Goal: Information Seeking & Learning: Check status

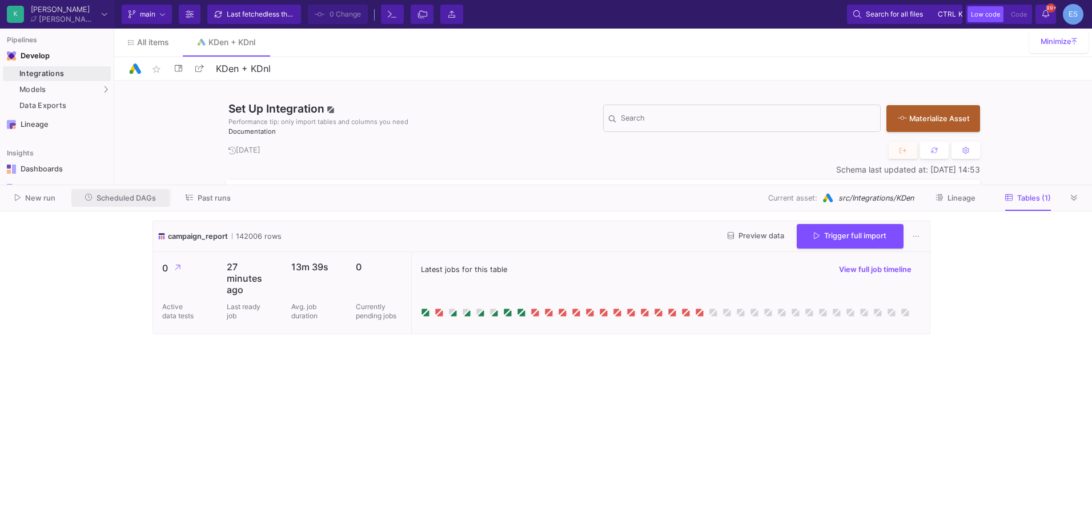
click at [154, 199] on button "Scheduled DAGs" at bounding box center [120, 198] width 99 height 18
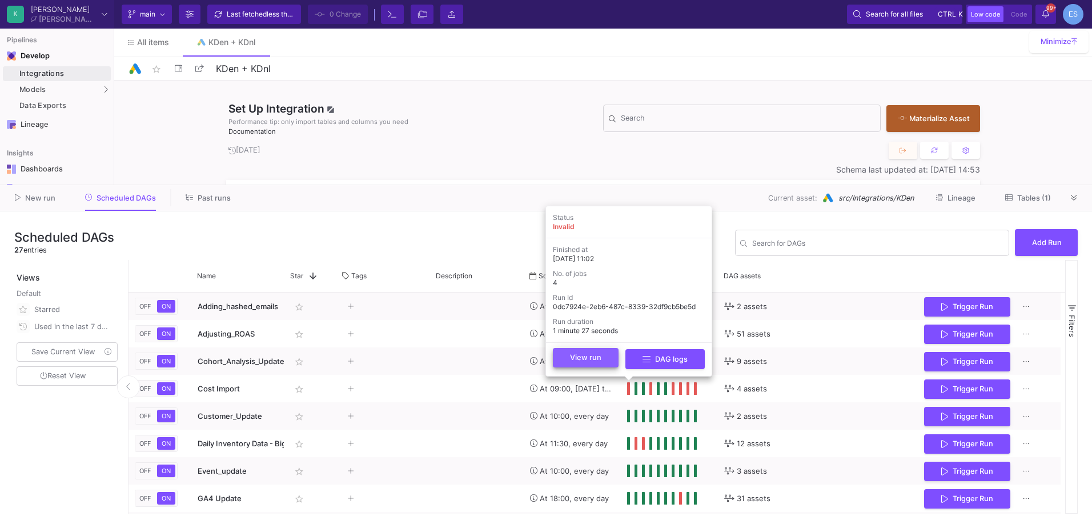
click at [609, 359] on button "View run" at bounding box center [586, 357] width 66 height 19
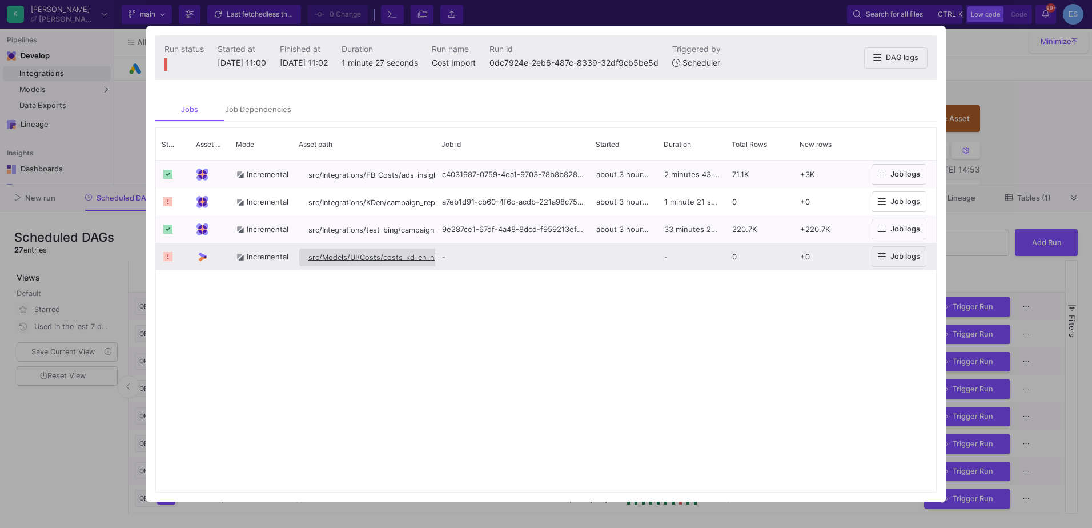
click at [328, 258] on span "src/Models/UI/Costs/costs_kd_en_nl" at bounding box center [371, 257] width 127 height 9
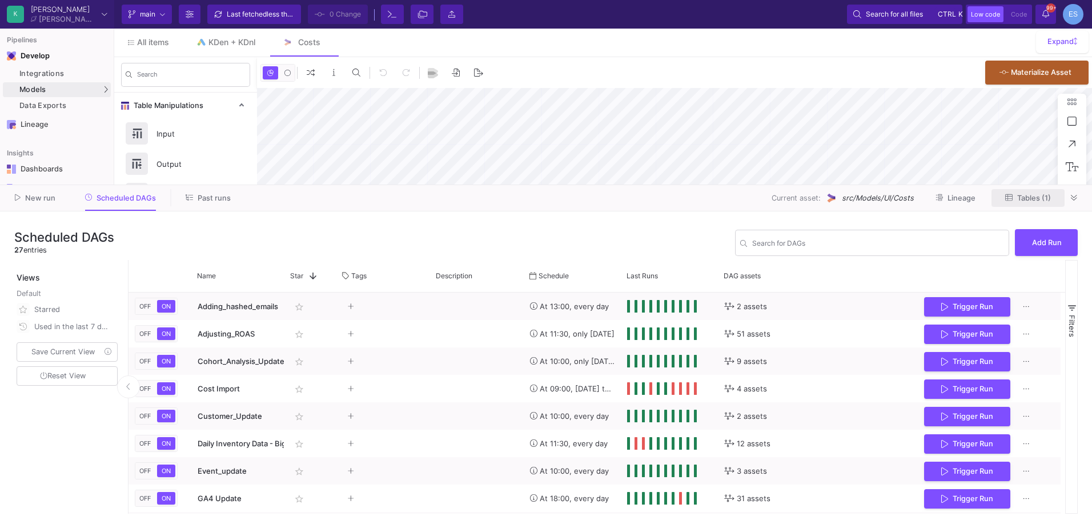
click at [1041, 198] on span "Tables (1)" at bounding box center [1034, 198] width 34 height 9
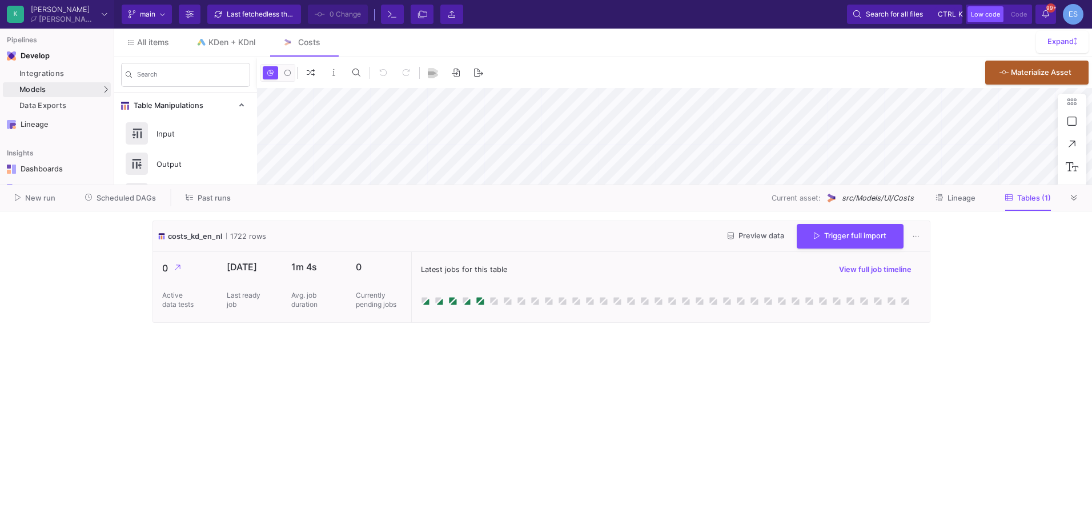
type input "-16"
click at [855, 239] on button "Trigger full import" at bounding box center [850, 235] width 107 height 25
click at [247, 371] on cdk-virtual-scroll-viewport "costs_kd_en_nl 1722 rows Preview data Trigger full import 0 Active data tests […" at bounding box center [546, 369] width 787 height 298
click at [502, 345] on cdk-virtual-scroll-viewport "costs_kd_en_nl 1722 rows Preview data Trigger full import 0 Active data tests […" at bounding box center [546, 369] width 787 height 298
drag, startPoint x: 58, startPoint y: 85, endPoint x: 65, endPoint y: 86, distance: 7.5
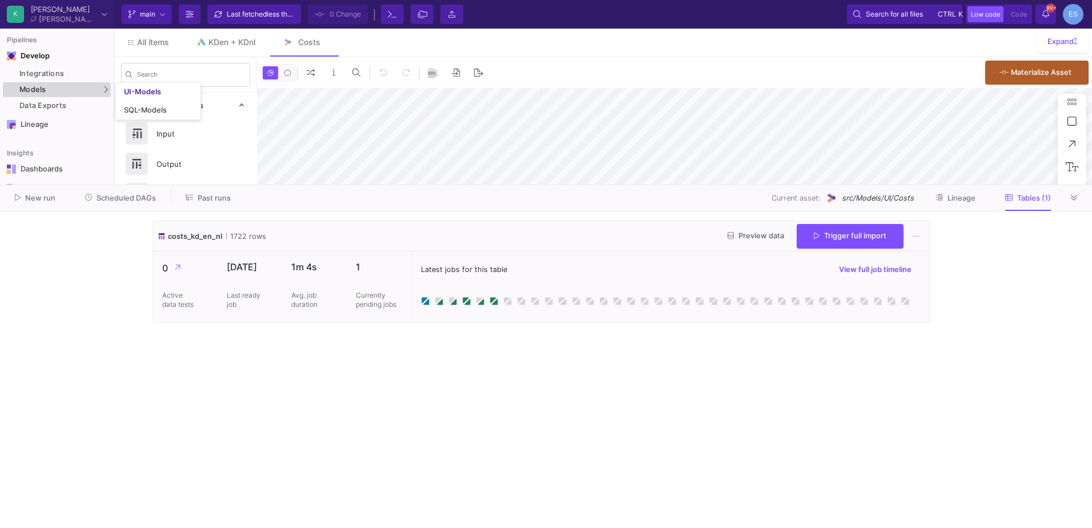
click at [58, 85] on div "Models" at bounding box center [57, 89] width 108 height 15
click at [116, 90] on div "UI-Models SQL-Models" at bounding box center [158, 101] width 85 height 37
click at [126, 90] on div "Search" at bounding box center [185, 74] width 143 height 35
click at [109, 93] on div "Models" at bounding box center [57, 89] width 108 height 15
click at [126, 91] on div "UI-Models" at bounding box center [142, 91] width 37 height 9
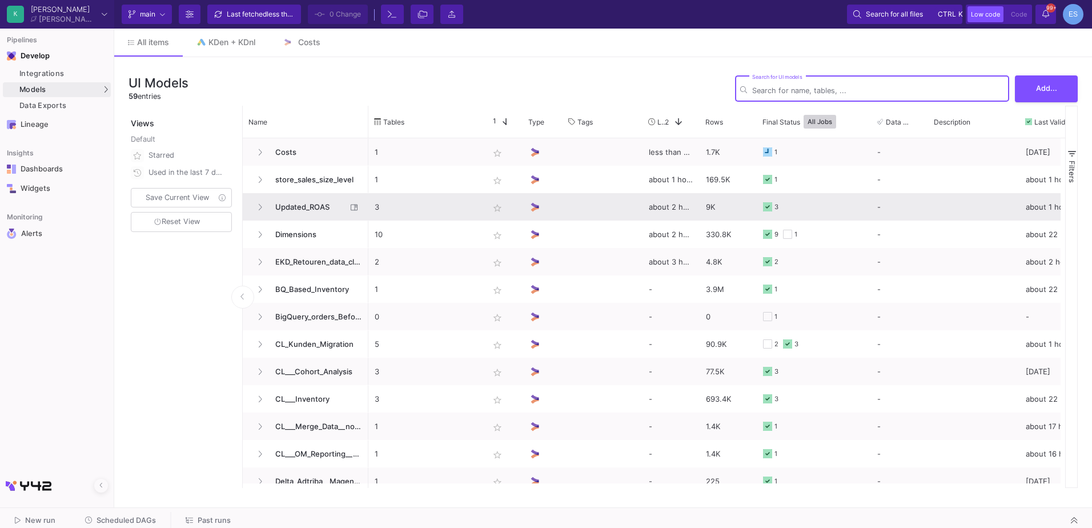
click at [316, 209] on span "Updated_ROAS" at bounding box center [307, 207] width 78 height 27
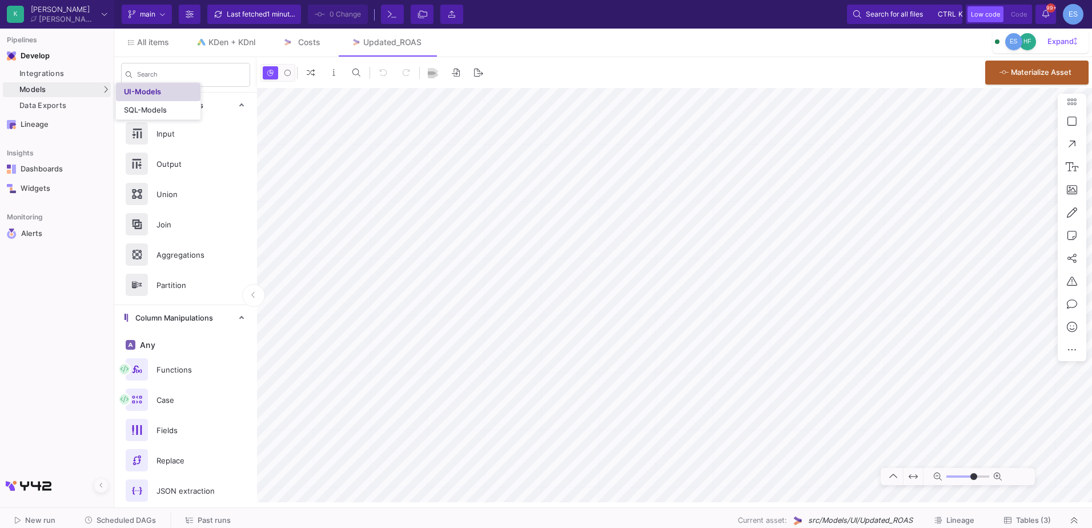
click at [129, 85] on link "UI-Models" at bounding box center [158, 92] width 85 height 18
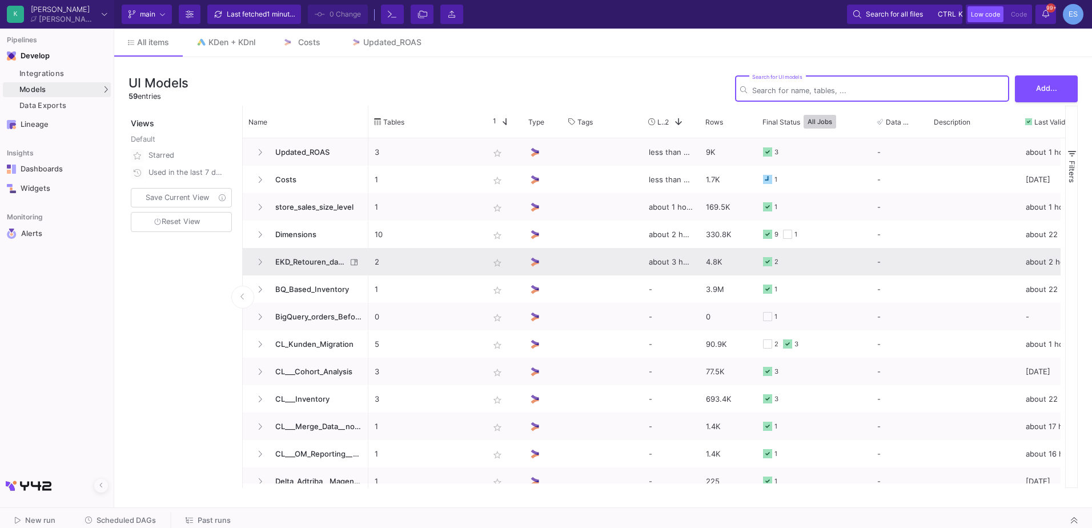
click at [298, 262] on span "EKD_Retouren_data_cleaning" at bounding box center [307, 261] width 78 height 27
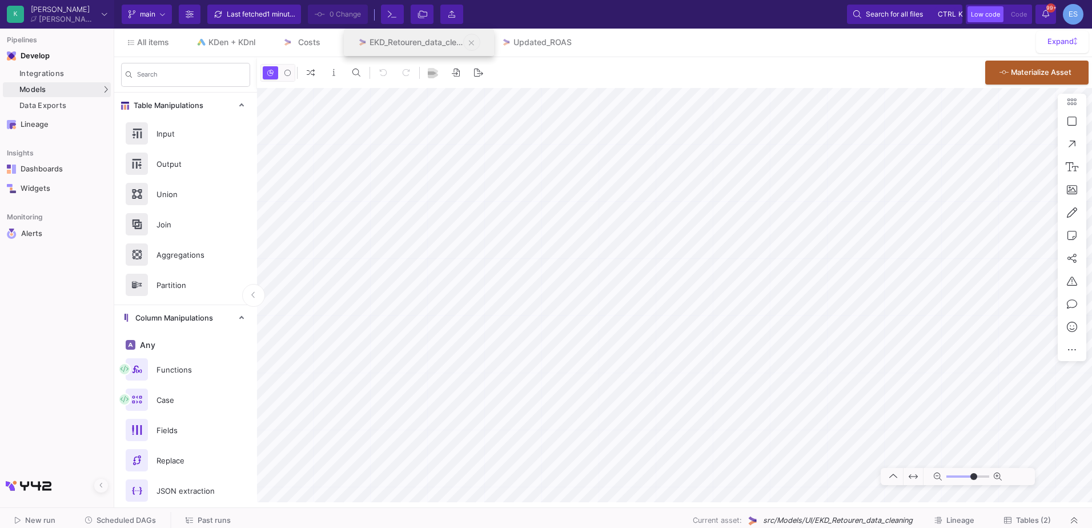
drag, startPoint x: 502, startPoint y: 40, endPoint x: 408, endPoint y: 38, distance: 93.1
type input "-19"
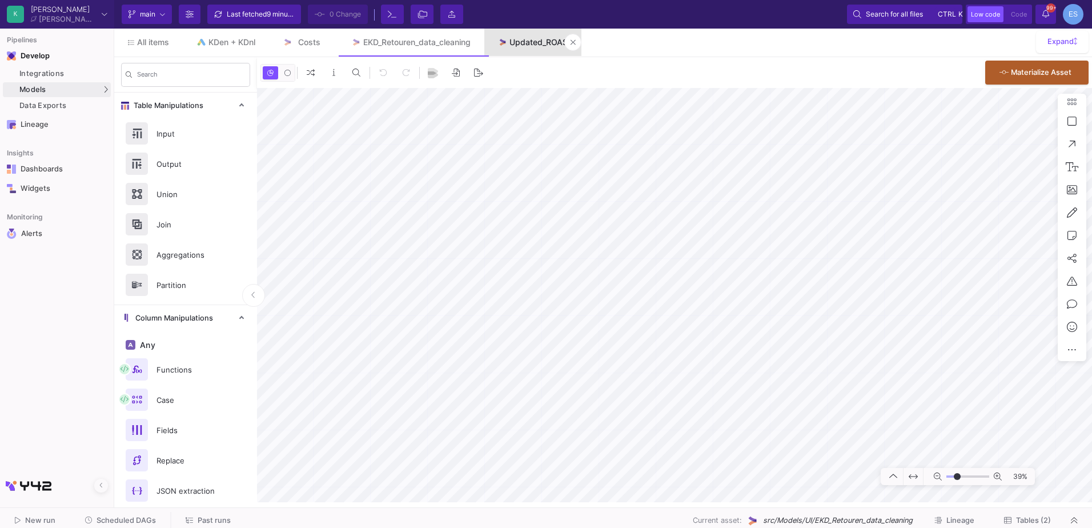
click at [528, 37] on link "Updated_ROAS" at bounding box center [533, 42] width 98 height 27
click at [1023, 519] on span "Tables (3)" at bounding box center [1033, 520] width 35 height 9
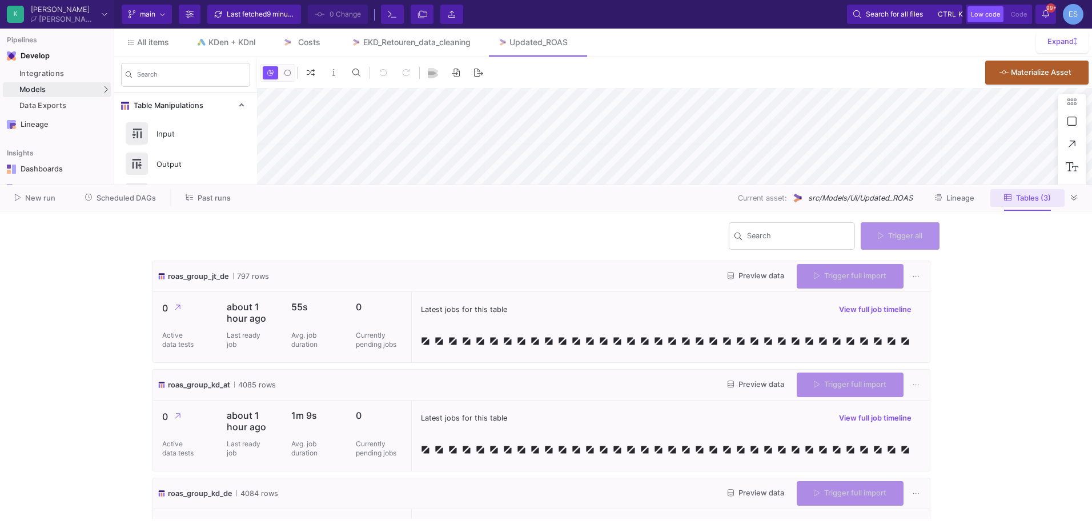
type input "-41"
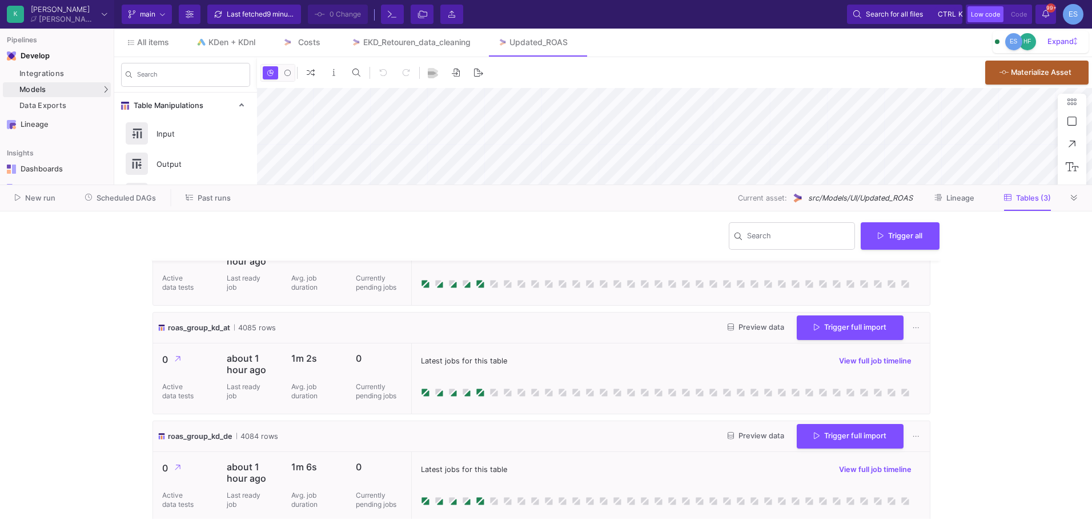
scroll to position [62, 0]
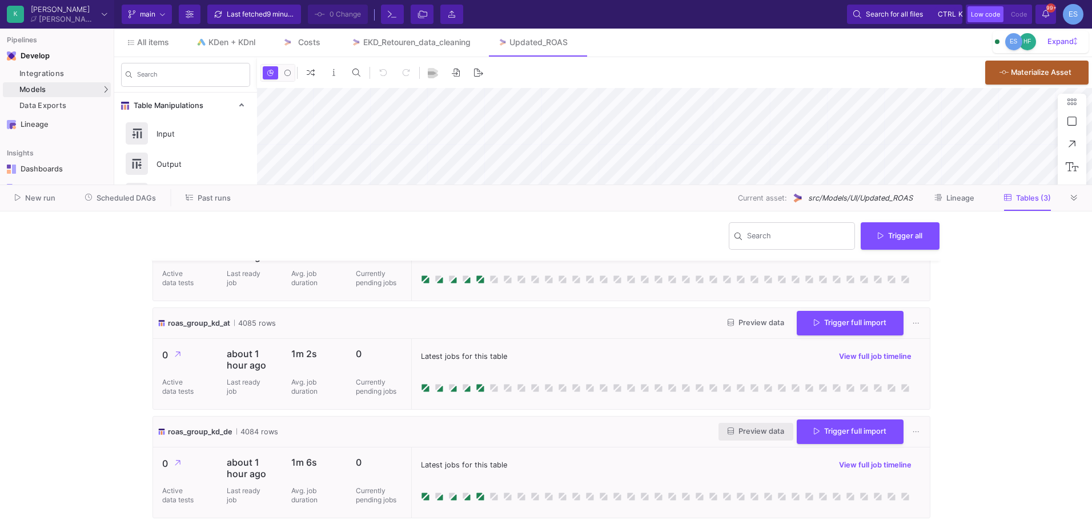
click at [733, 435] on button "Preview data" at bounding box center [756, 432] width 75 height 18
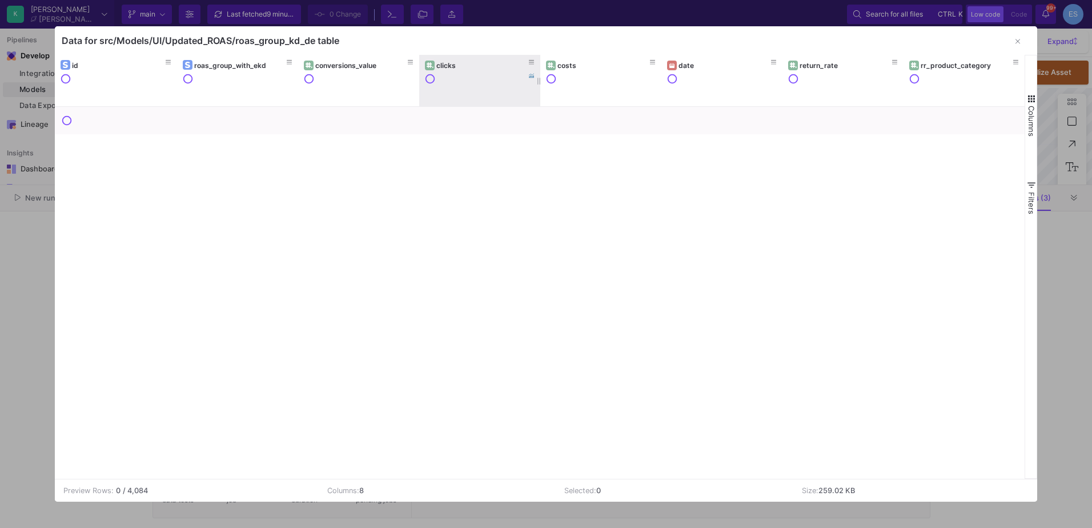
drag, startPoint x: 426, startPoint y: 37, endPoint x: 425, endPoint y: 55, distance: 18.3
click at [425, 55] on div "Data for src/Models/UI/Updated_ROAS/roas_group_kd_de table Drag here to set row…" at bounding box center [546, 263] width 983 height 475
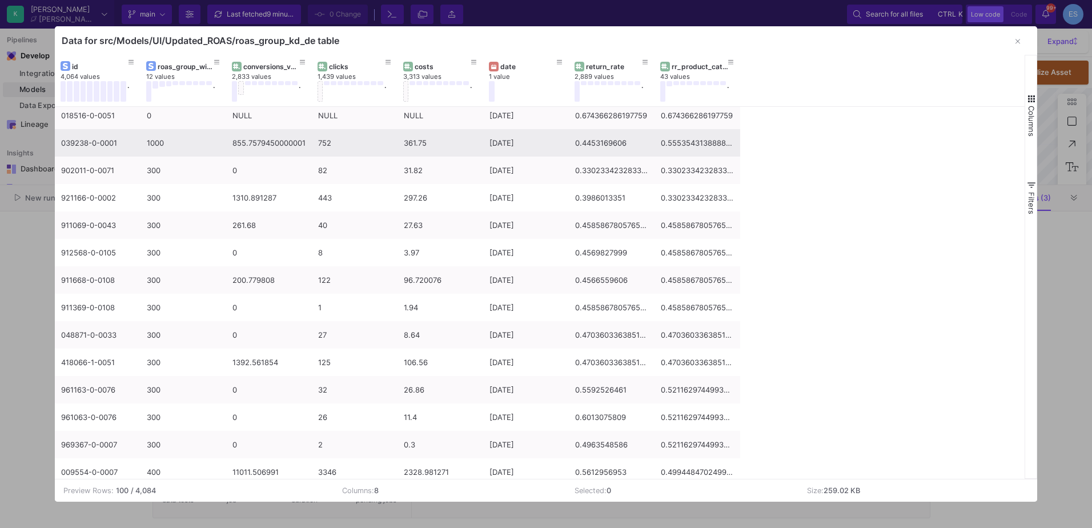
scroll to position [171, 0]
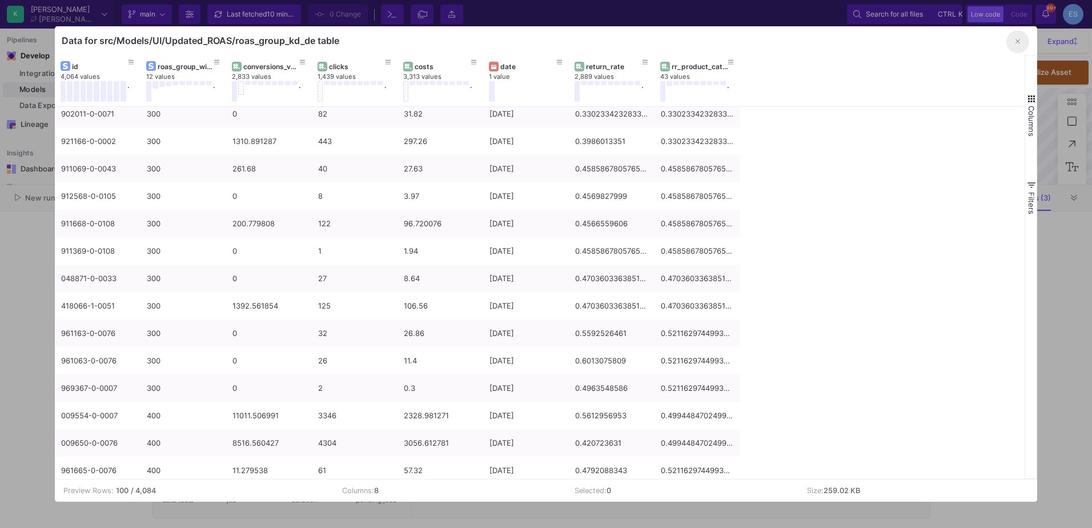
click at [1023, 47] on button "button" at bounding box center [1017, 41] width 23 height 23
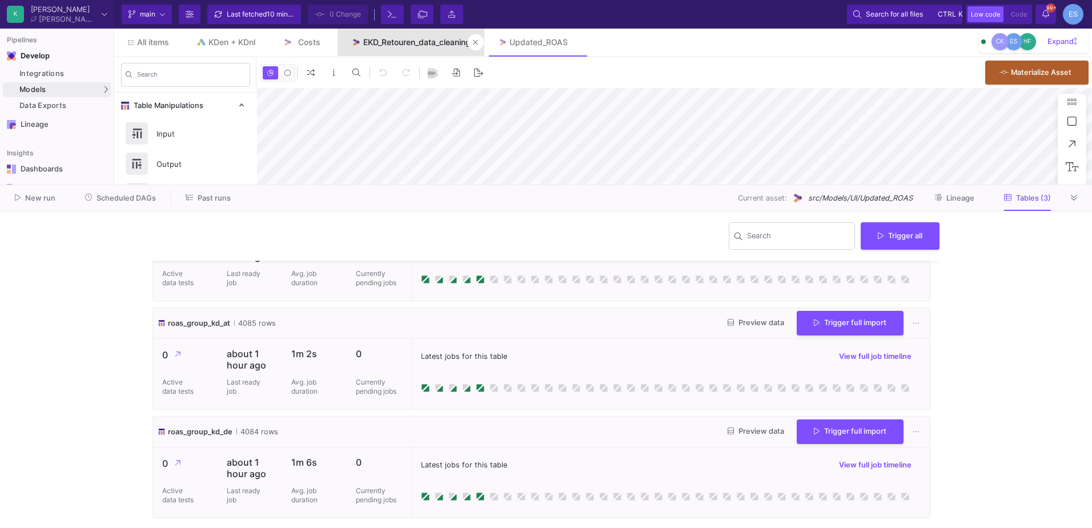
click at [383, 44] on div "EKD_Retouren_data_cleaning" at bounding box center [416, 42] width 107 height 9
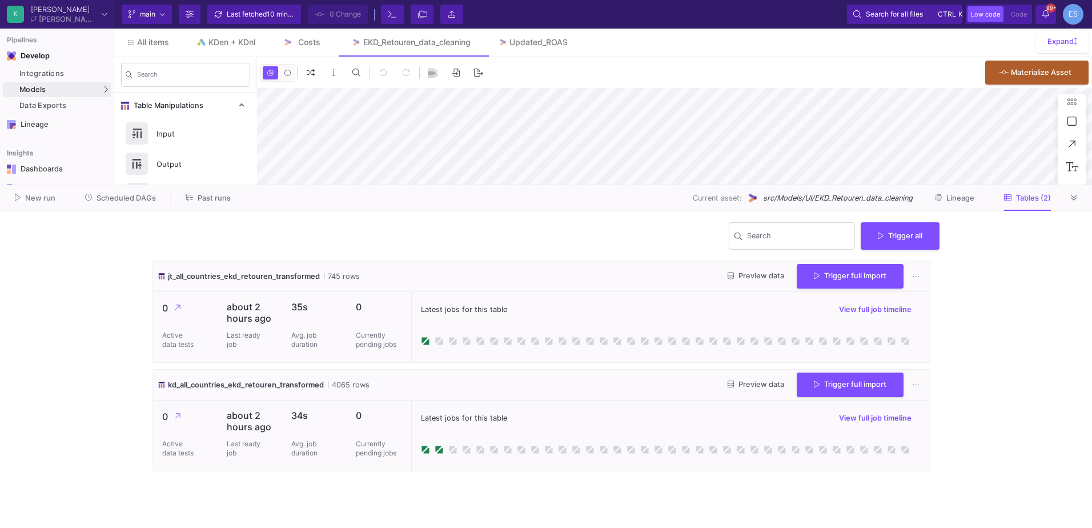
type input "-19"
click at [743, 389] on button "Preview data" at bounding box center [756, 385] width 75 height 18
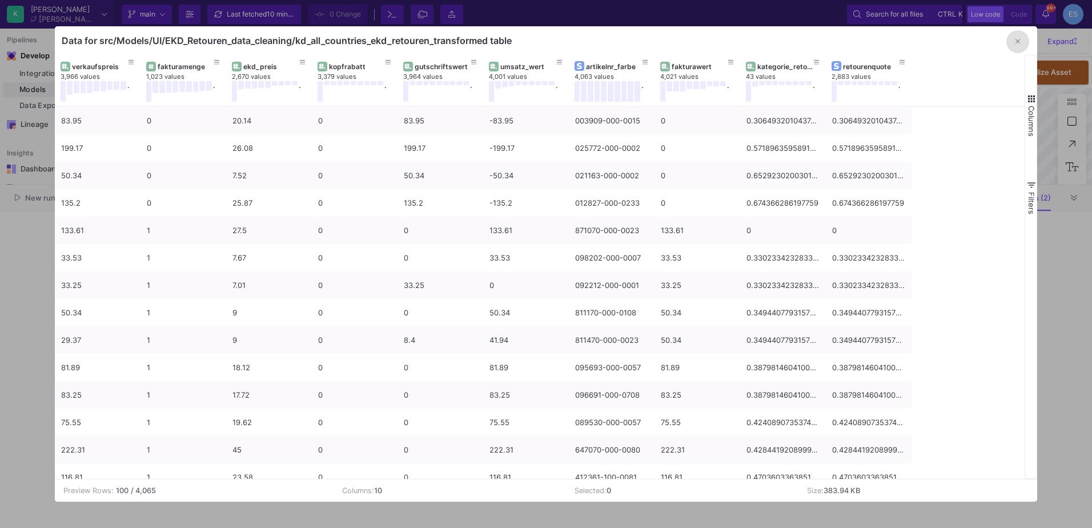
click at [1034, 96] on span "button" at bounding box center [1031, 99] width 10 height 10
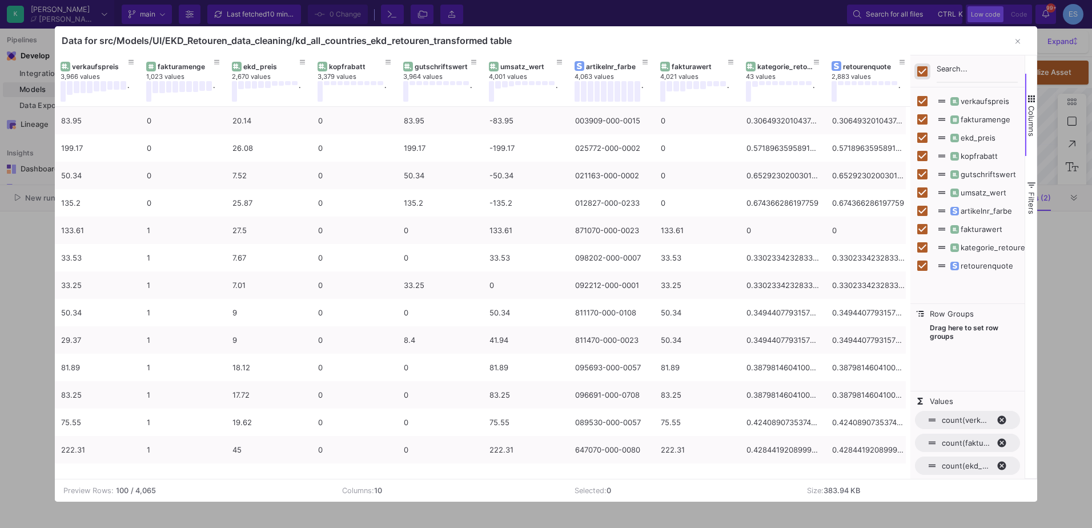
click at [921, 73] on input "Toggle Select All Columns" at bounding box center [922, 71] width 10 height 10
checkbox input "false"
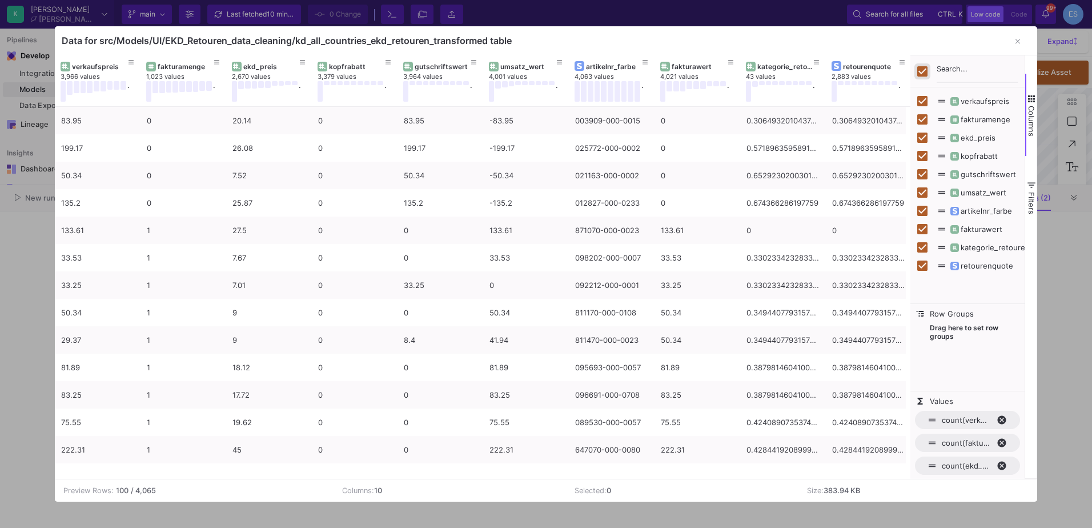
checkbox input "false"
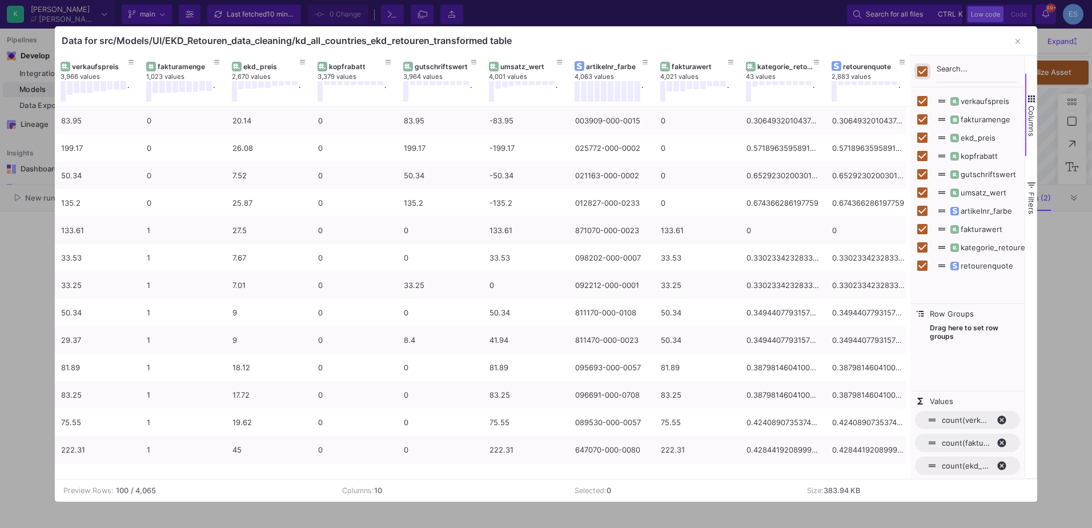
checkbox input "false"
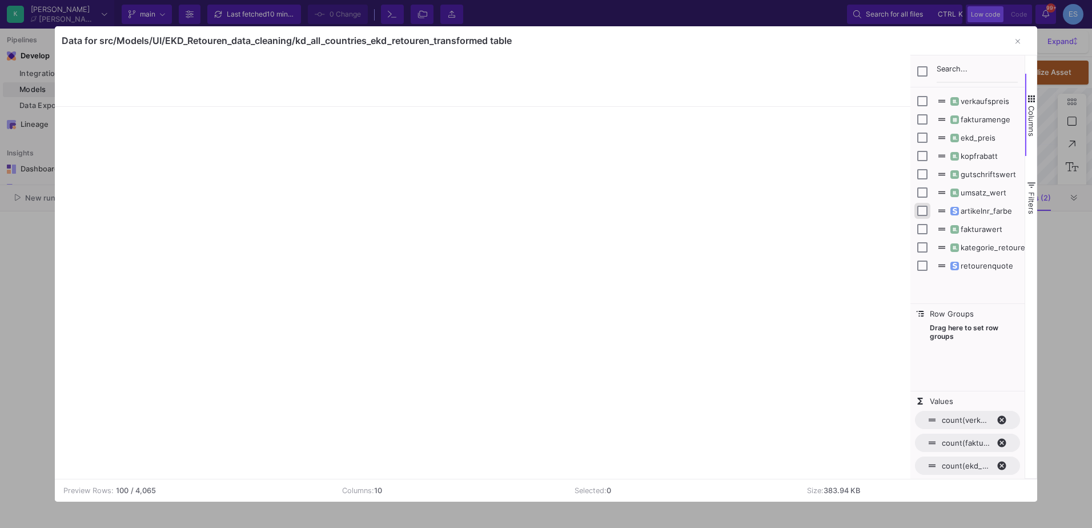
click at [925, 210] on input "Press SPACE to toggle visibility (hidden)" at bounding box center [922, 211] width 10 height 10
checkbox input "true"
checkbox input "false"
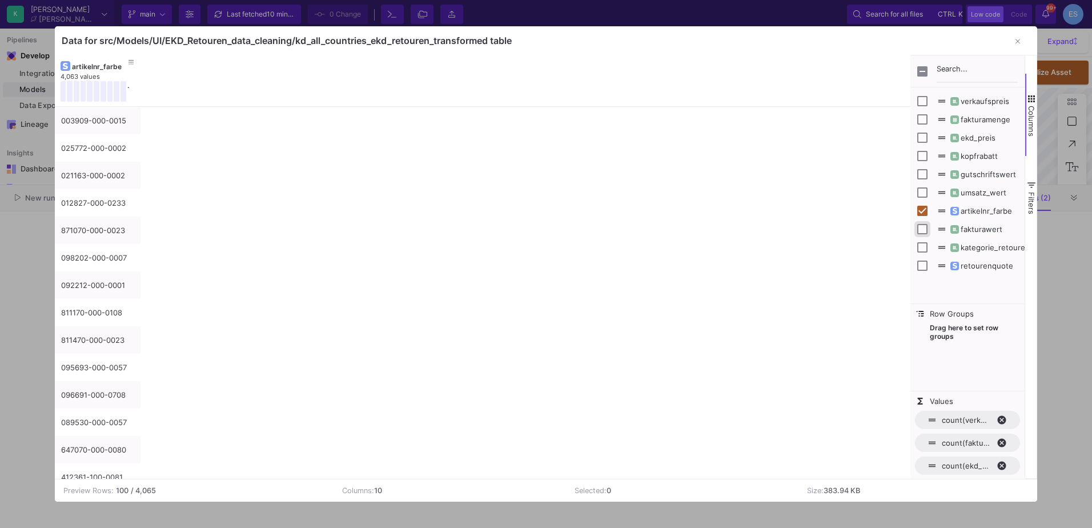
click at [923, 231] on input "Press SPACE to toggle visibility (hidden)" at bounding box center [922, 229] width 10 height 10
checkbox input "true"
click at [924, 265] on input "Press SPACE to toggle visibility (hidden)" at bounding box center [922, 265] width 10 height 10
checkbox input "true"
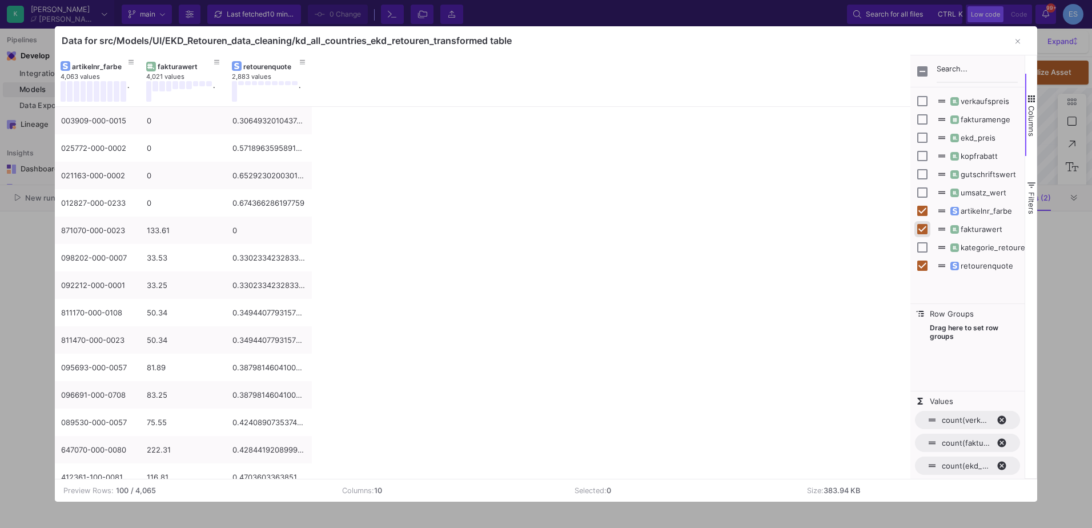
click at [924, 227] on input "Press SPACE to toggle visibility (visible)" at bounding box center [922, 229] width 10 height 10
checkbox input "false"
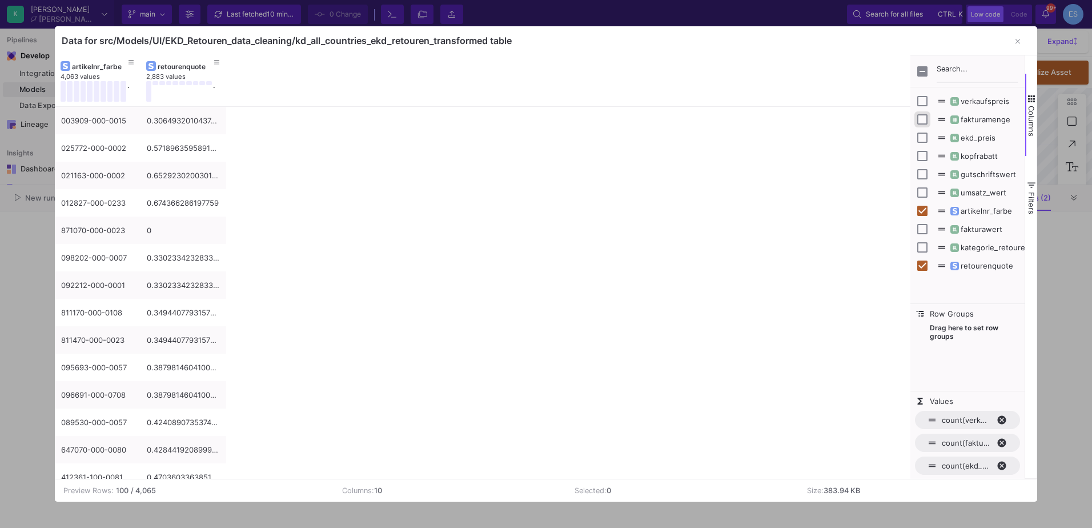
click at [925, 118] on input "Press SPACE to toggle visibility (hidden)" at bounding box center [922, 119] width 10 height 10
checkbox input "true"
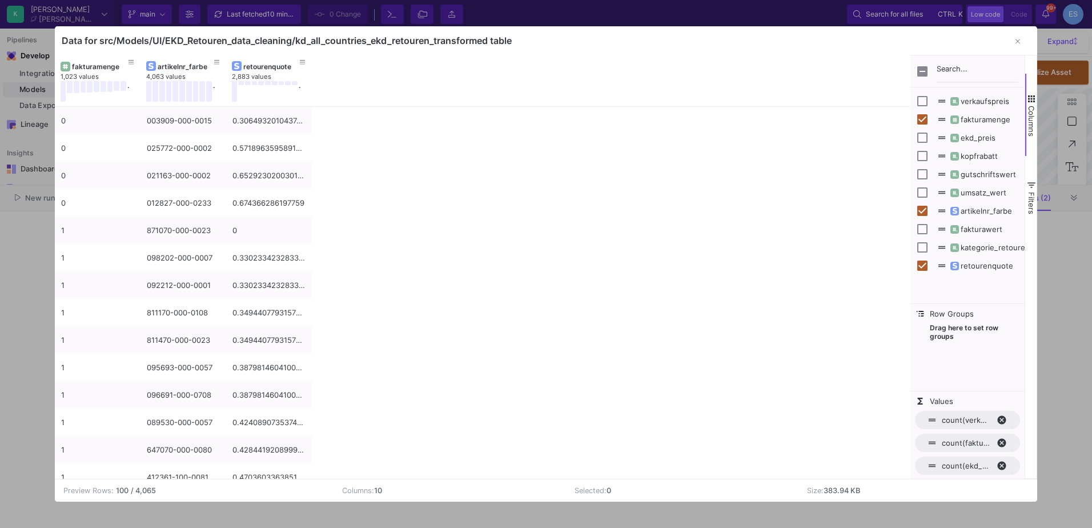
click at [987, 244] on span "kategorie_retourenquote" at bounding box center [1000, 247] width 102 height 9
checkbox input "true"
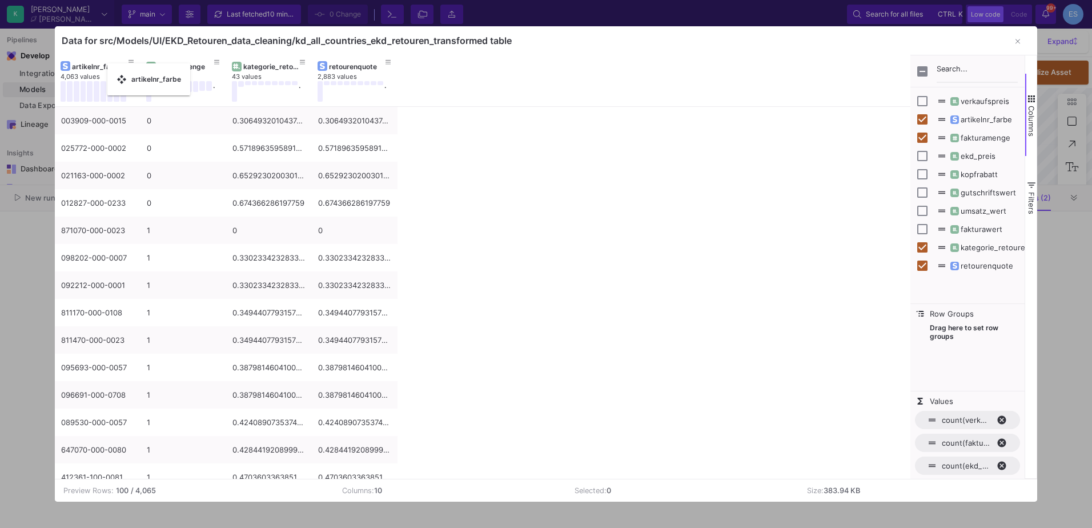
drag, startPoint x: 177, startPoint y: 69, endPoint x: 113, endPoint y: 70, distance: 63.4
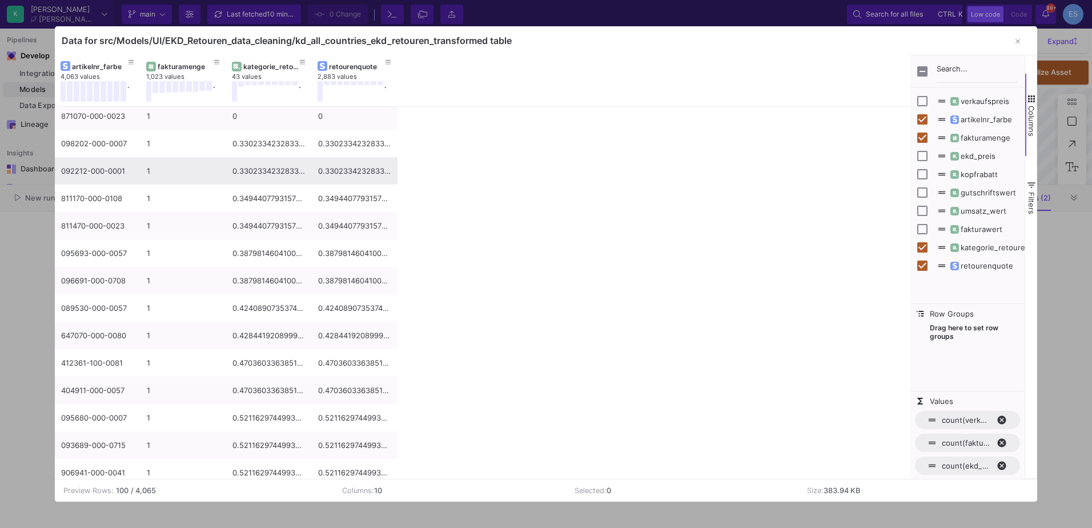
scroll to position [171, 0]
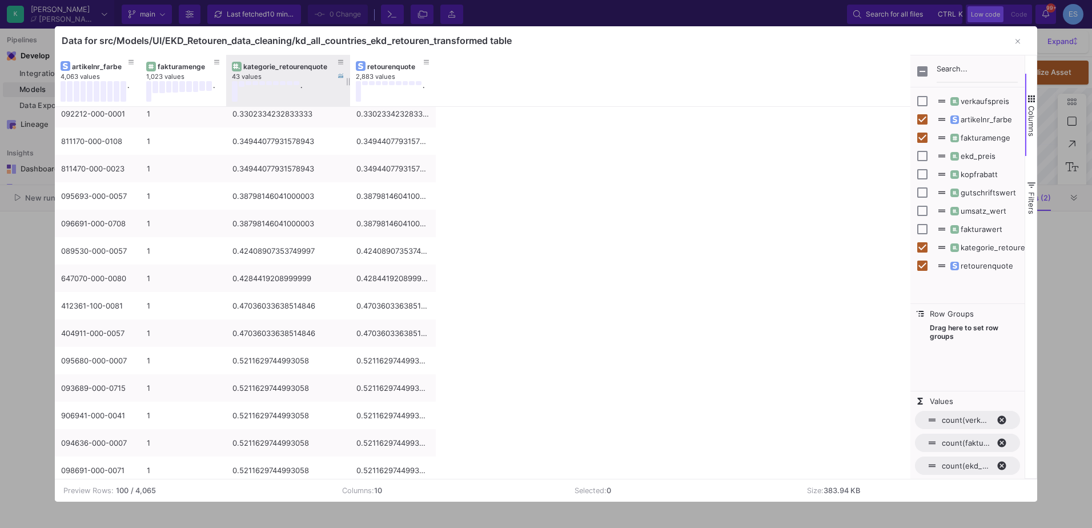
drag, startPoint x: 310, startPoint y: 62, endPoint x: 348, endPoint y: 67, distance: 38.6
click at [348, 67] on div at bounding box center [350, 80] width 5 height 51
click at [1013, 42] on button "button" at bounding box center [1017, 41] width 23 height 23
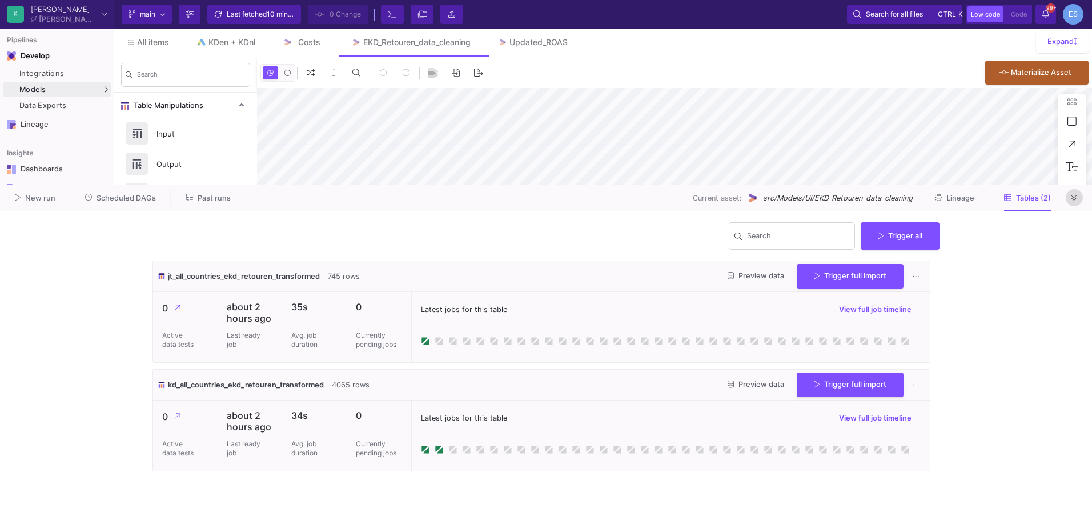
click at [1070, 196] on button at bounding box center [1074, 197] width 17 height 17
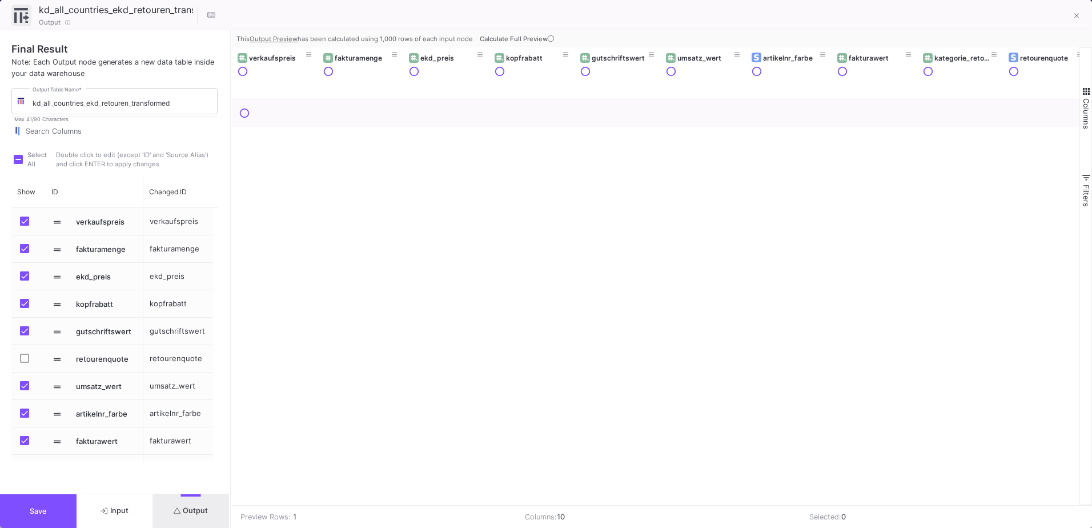
drag, startPoint x: 545, startPoint y: 115, endPoint x: 230, endPoint y: 141, distance: 316.4
click at [230, 141] on div at bounding box center [230, 279] width 3 height 498
click at [552, 39] on icon at bounding box center [551, 38] width 6 height 6
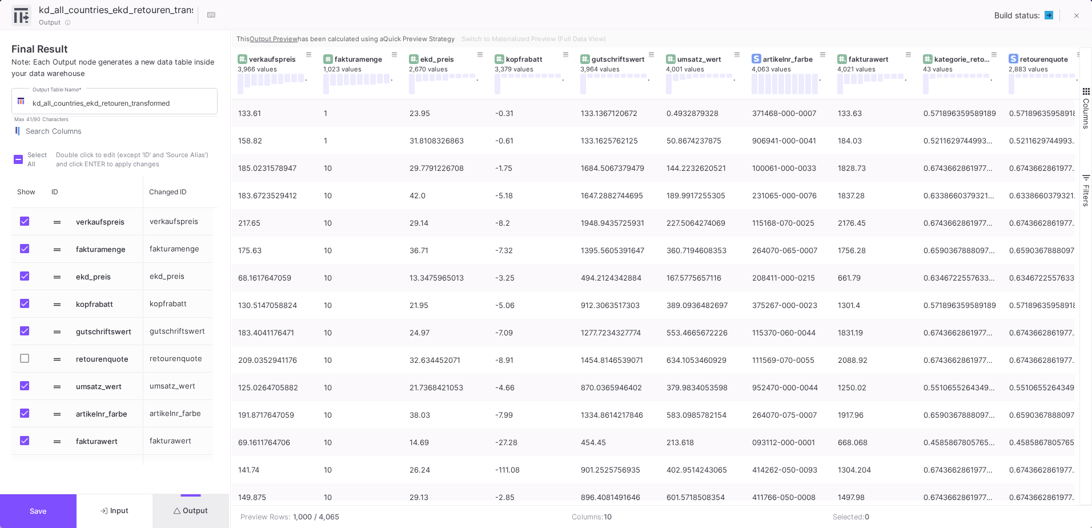
click at [1086, 98] on span "Columns" at bounding box center [1086, 113] width 9 height 31
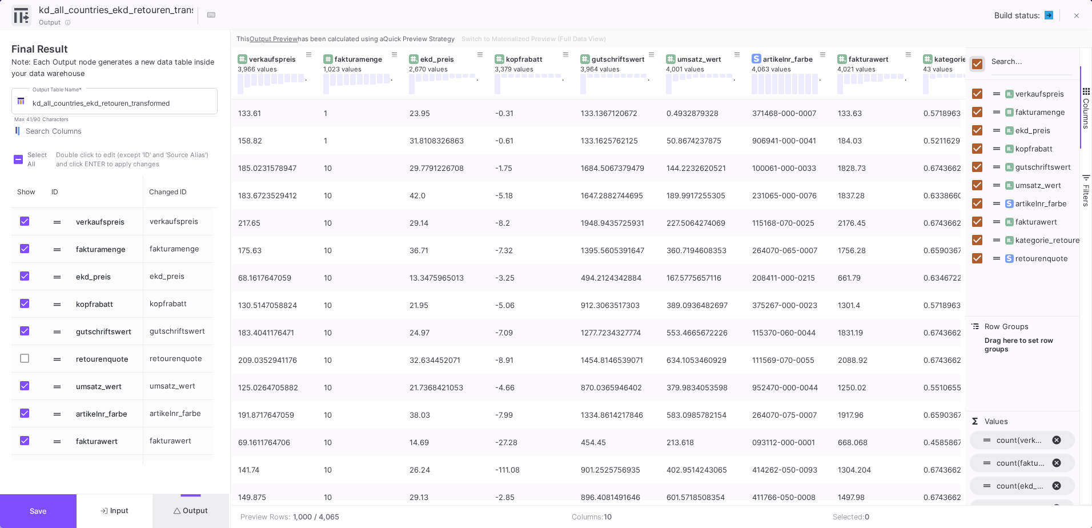
click at [974, 63] on input "Toggle Select All Columns" at bounding box center [977, 64] width 10 height 10
checkbox input "false"
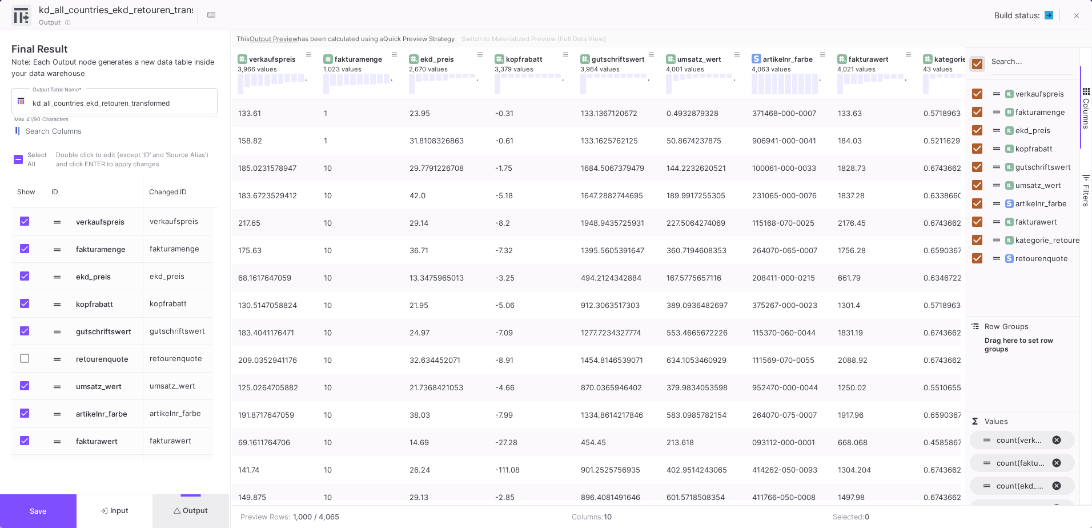
checkbox input "false"
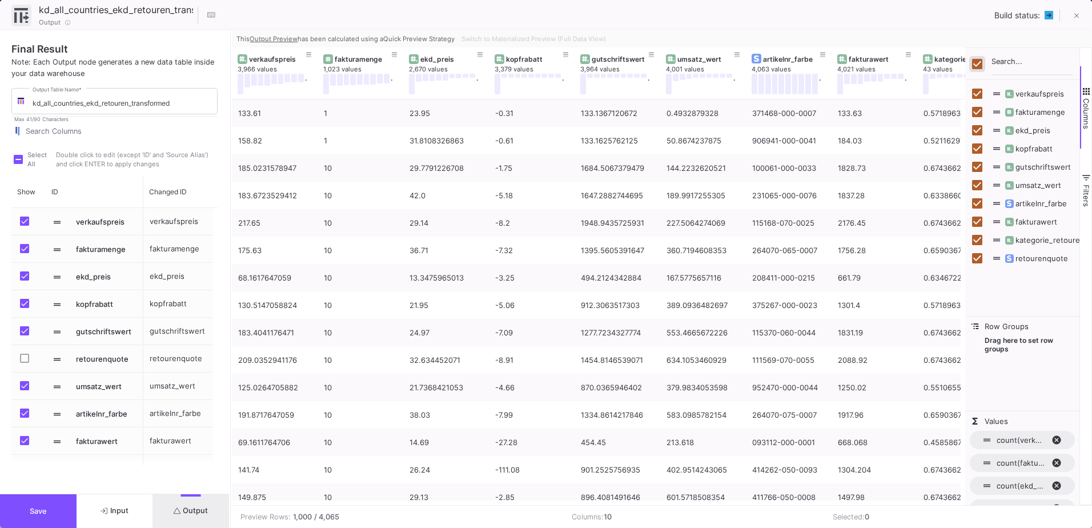
checkbox input "false"
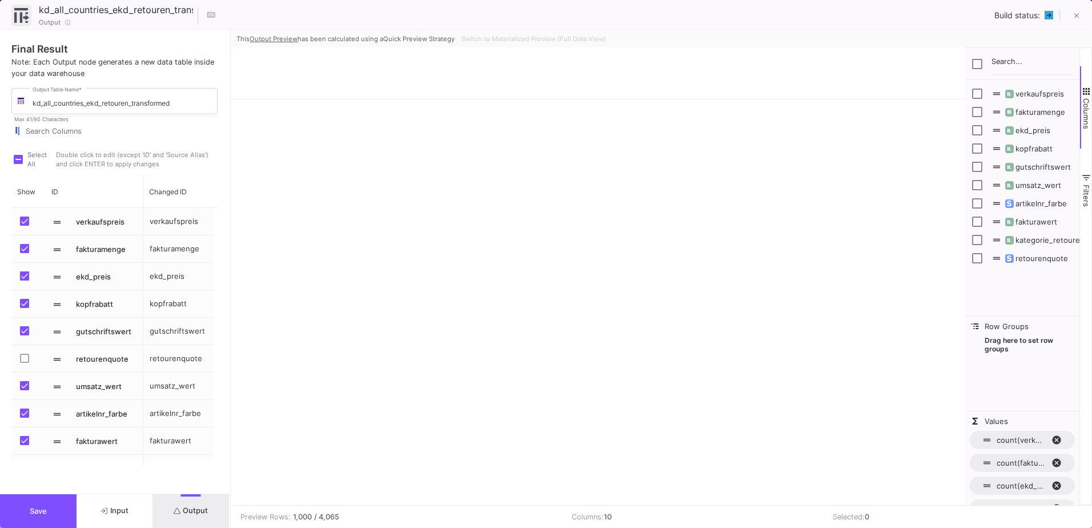
click at [1017, 203] on span "artikelnr_farbe" at bounding box center [1035, 203] width 63 height 9
checkbox input "false"
checkbox input "true"
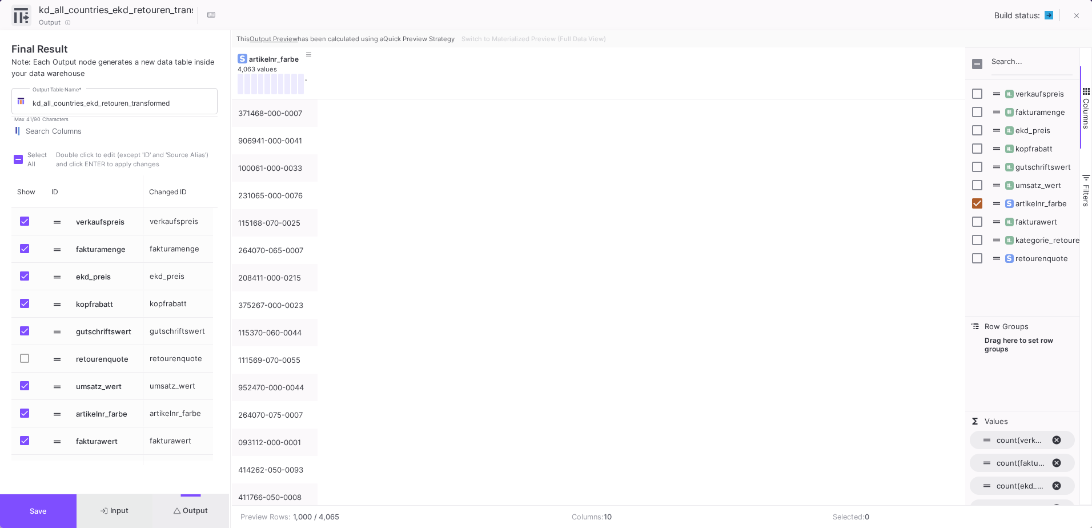
click at [113, 508] on span "Input" at bounding box center [115, 510] width 28 height 9
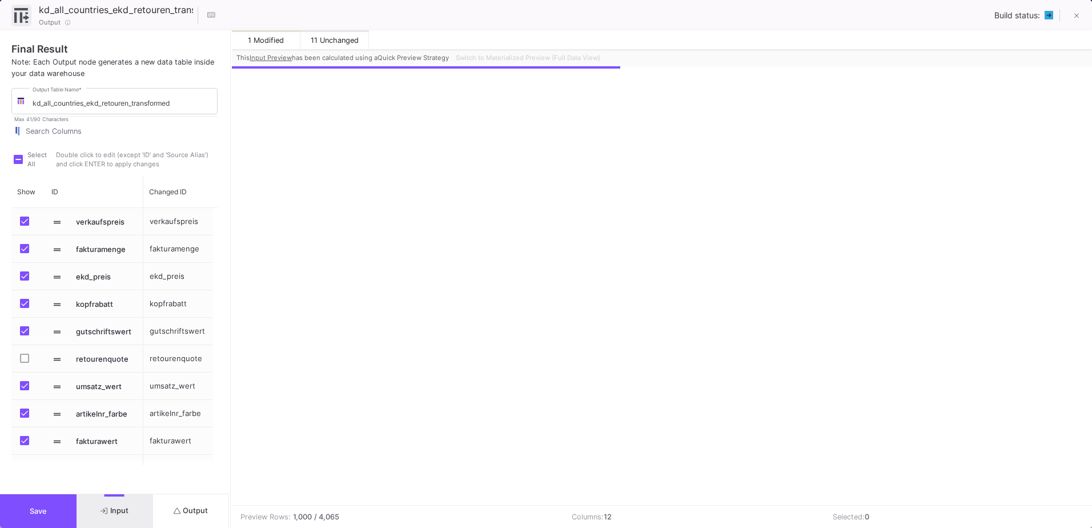
scroll to position [0, 181]
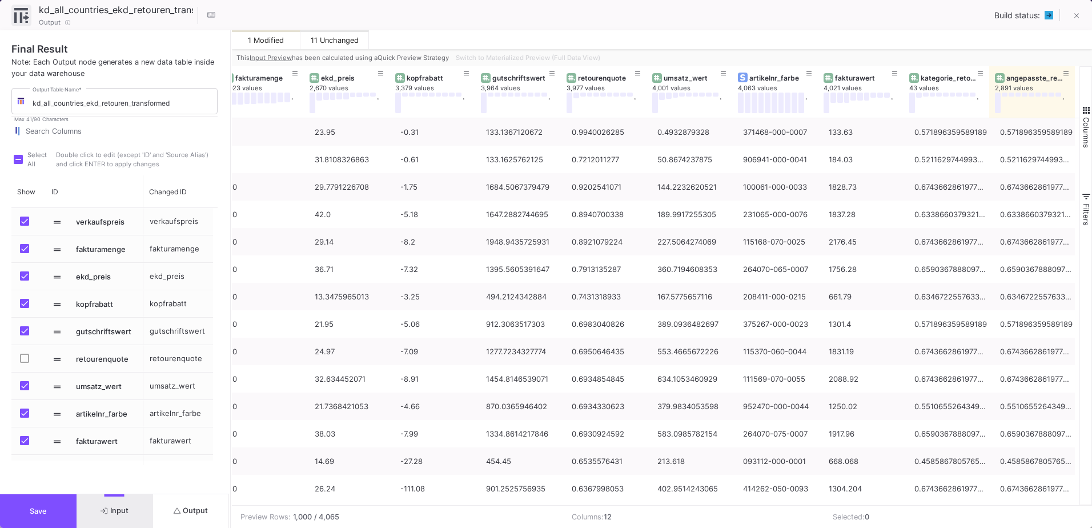
click at [1085, 106] on span "button" at bounding box center [1086, 110] width 10 height 10
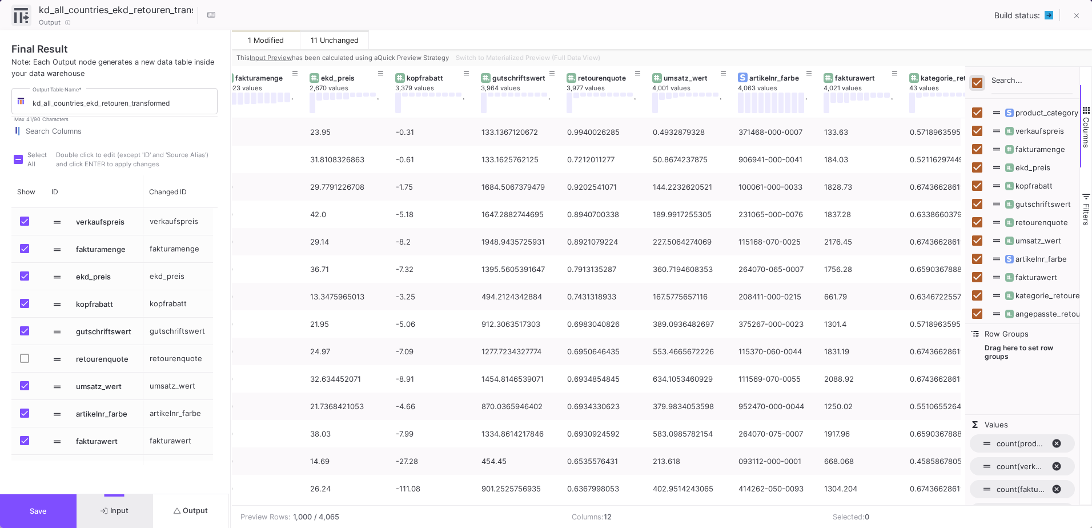
click at [973, 83] on input "Toggle Select All Columns" at bounding box center [977, 83] width 10 height 10
checkbox input "false"
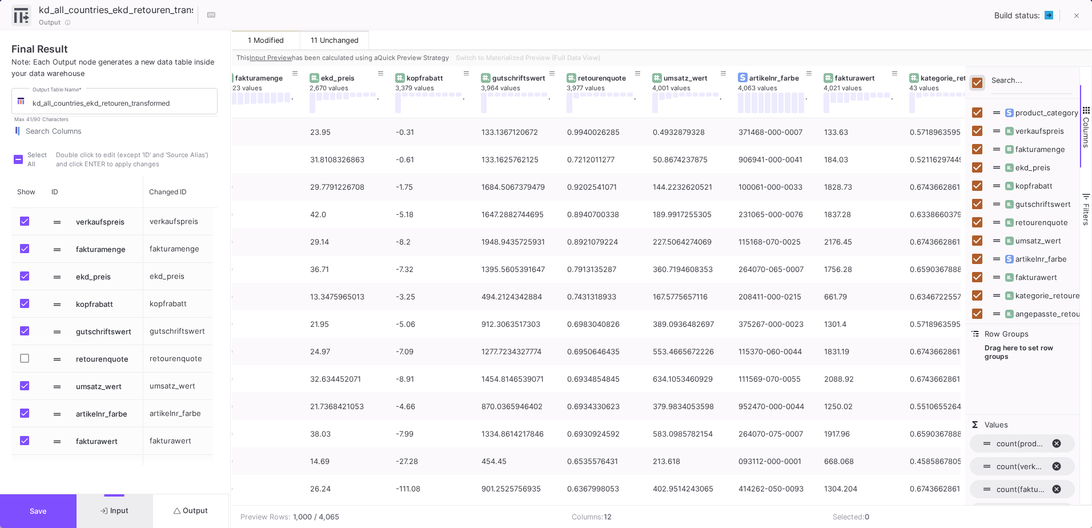
checkbox input "false"
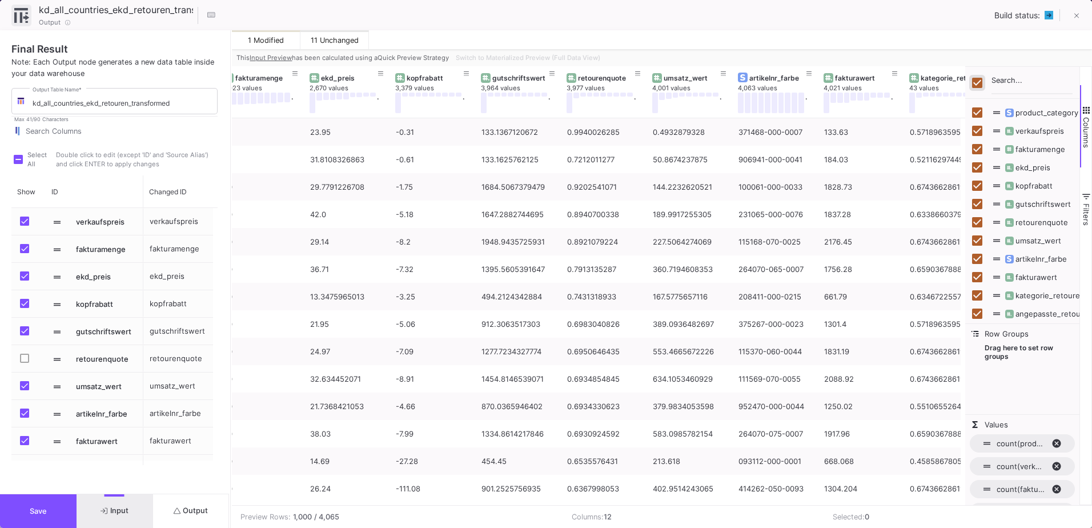
checkbox input "false"
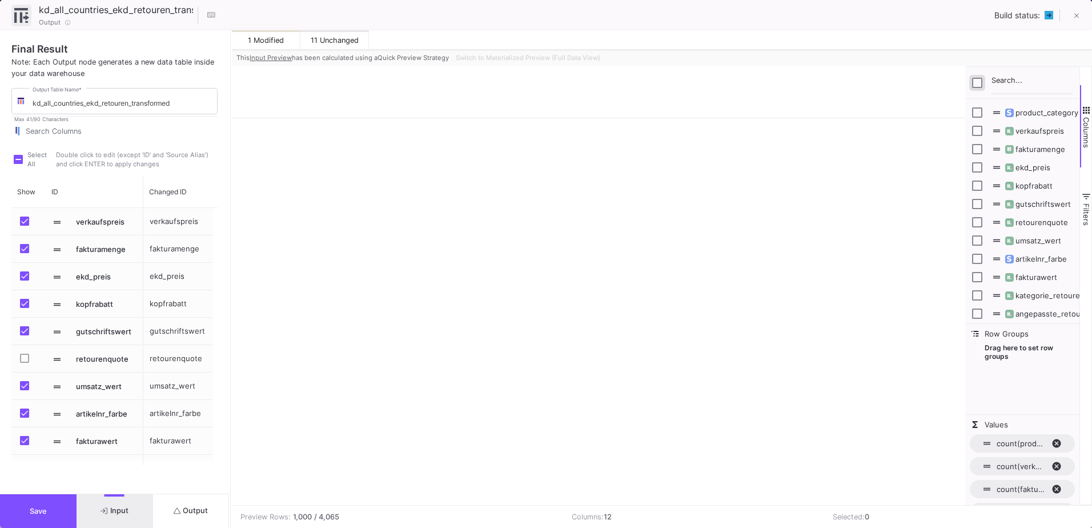
scroll to position [4, 0]
click at [978, 252] on input "Press SPACE to toggle visibility (hidden)" at bounding box center [977, 255] width 10 height 10
checkbox input "true"
checkbox input "false"
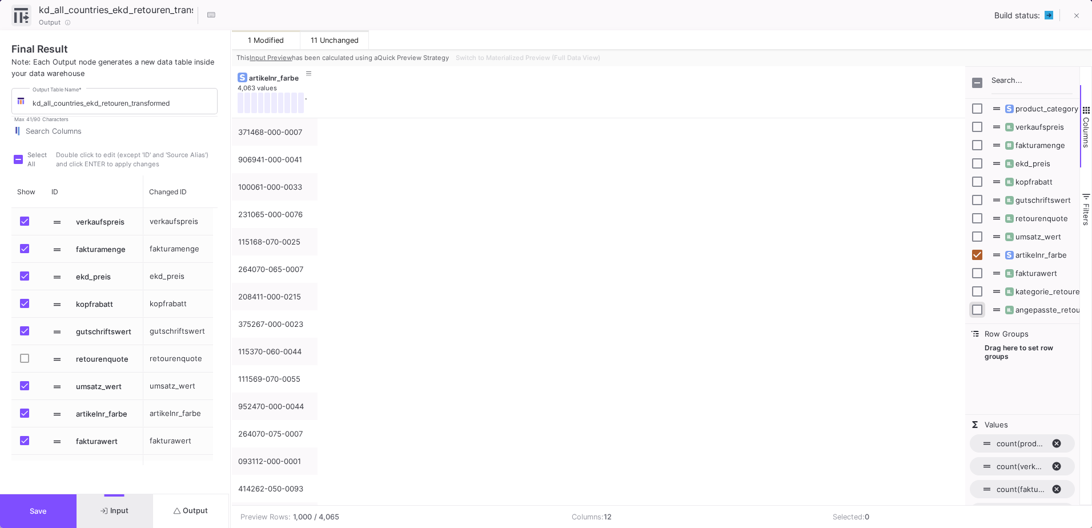
click at [980, 311] on input "Press SPACE to toggle visibility (hidden)" at bounding box center [977, 309] width 10 height 10
checkbox input "true"
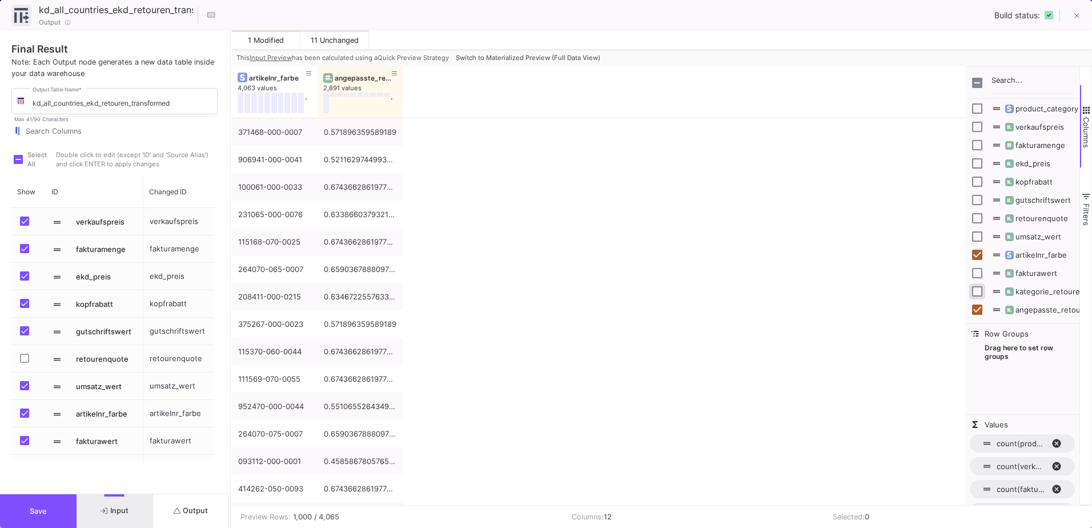
click at [977, 293] on input "Press SPACE to toggle visibility (hidden)" at bounding box center [977, 291] width 10 height 10
checkbox input "true"
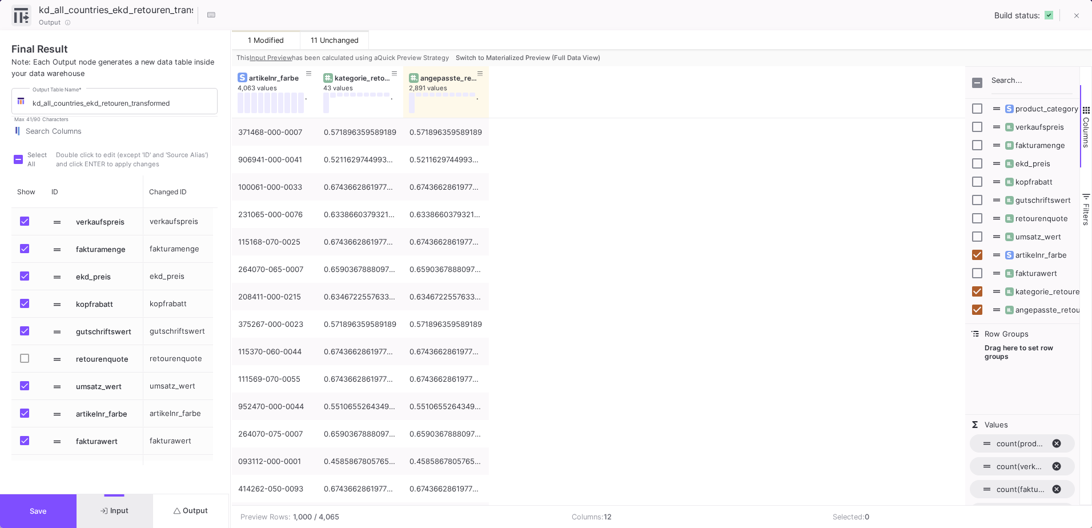
click at [1025, 218] on span "retourenquote" at bounding box center [1036, 218] width 65 height 9
checkbox input "true"
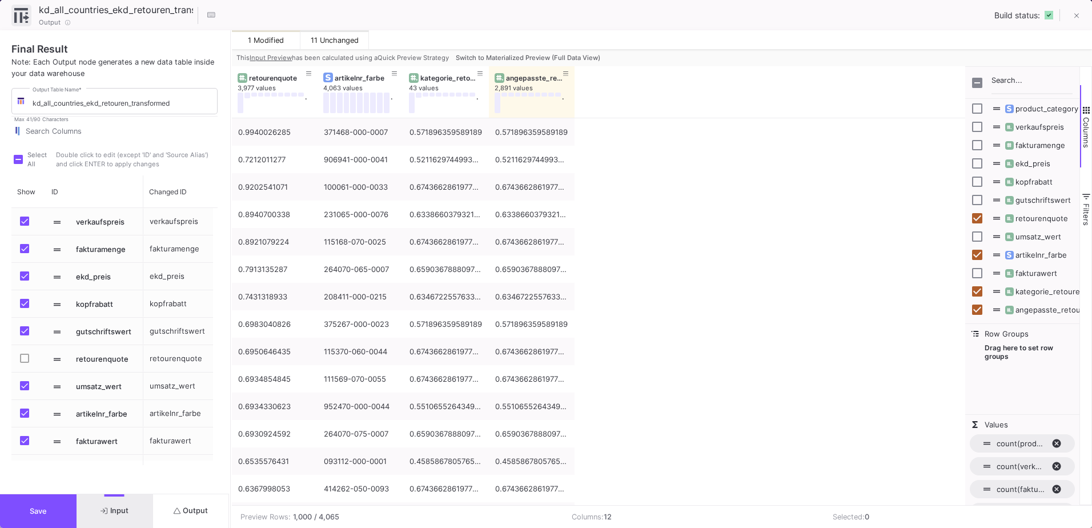
click at [1042, 145] on span "fakturamenge" at bounding box center [1035, 145] width 62 height 9
checkbox input "true"
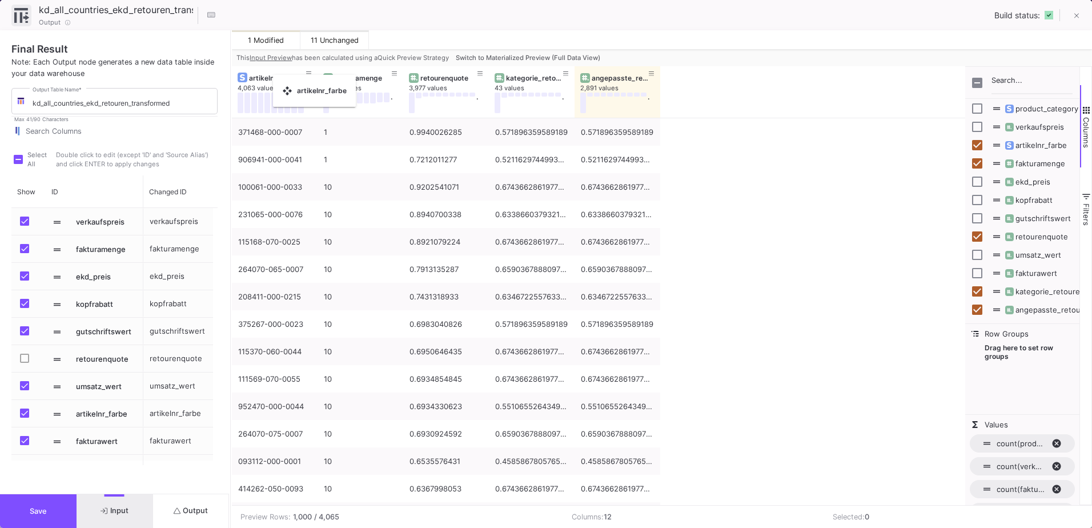
drag, startPoint x: 446, startPoint y: 78, endPoint x: 279, endPoint y: 82, distance: 167.4
click at [1072, 18] on button at bounding box center [1076, 16] width 23 height 23
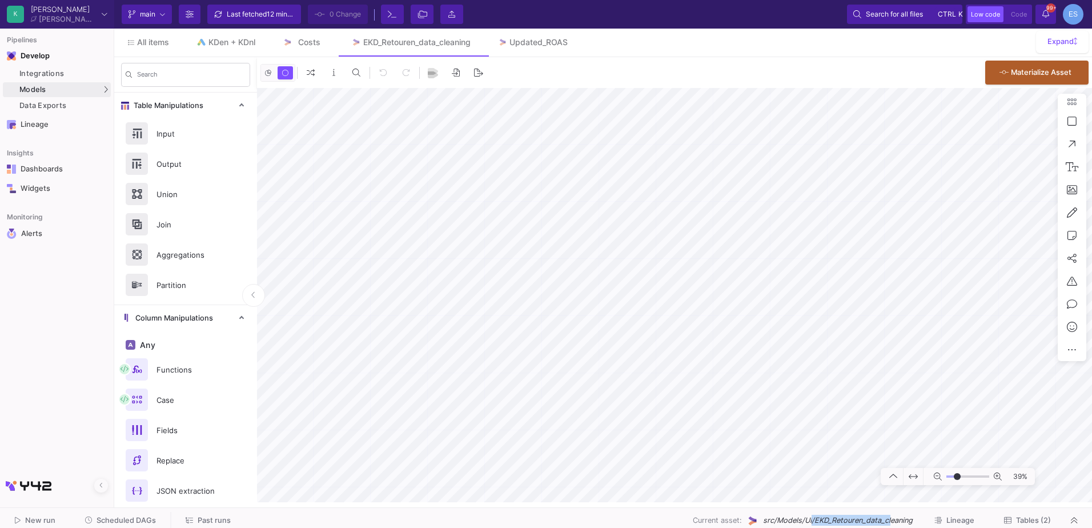
drag, startPoint x: 812, startPoint y: 522, endPoint x: 891, endPoint y: 522, distance: 78.8
click at [891, 522] on span "src/Models/UI/EKD_Retouren_data_cleaning" at bounding box center [838, 520] width 150 height 11
drag, startPoint x: 891, startPoint y: 522, endPoint x: 919, endPoint y: 522, distance: 28.0
click at [920, 524] on div "Current asset: src/Models/UI/EKD_Retouren_data_cleaning Lineage Tables (2)" at bounding box center [656, 521] width 820 height 18
drag, startPoint x: 898, startPoint y: 522, endPoint x: 815, endPoint y: 522, distance: 82.8
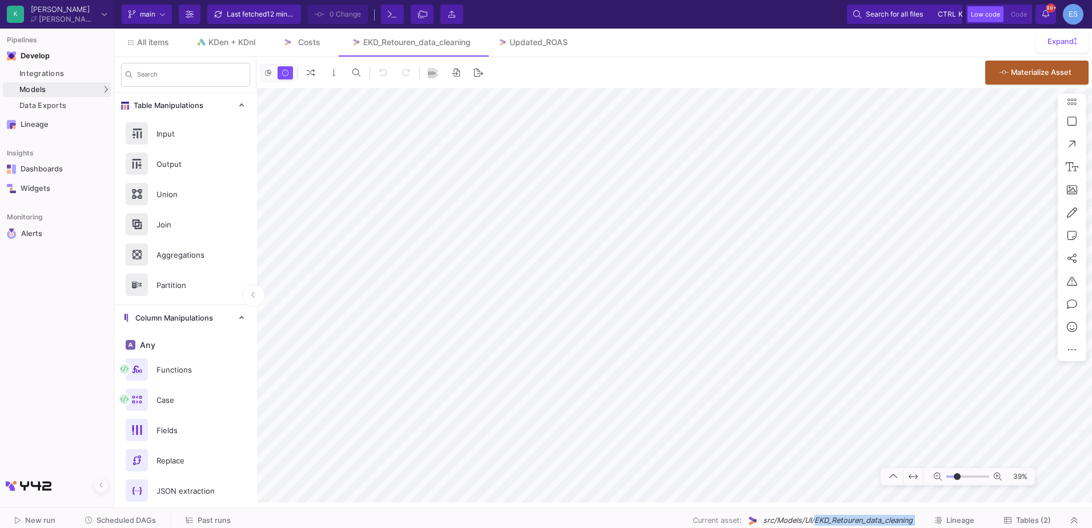
click at [815, 522] on div "Current asset: src/Models/UI/EKD_Retouren_data_cleaning Lineage Tables (2)" at bounding box center [656, 521] width 820 height 18
copy div "EKD_Retouren_data_cleaning Lineage Tables (2)"
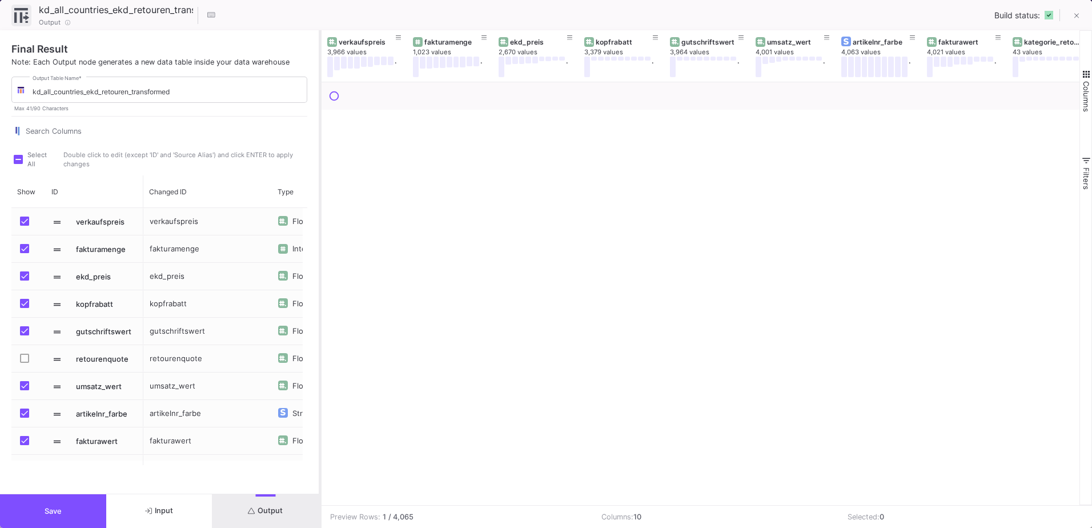
drag, startPoint x: 547, startPoint y: 202, endPoint x: 321, endPoint y: 214, distance: 226.0
click at [321, 214] on div at bounding box center [320, 279] width 3 height 498
click at [157, 515] on button "Input" at bounding box center [159, 511] width 106 height 34
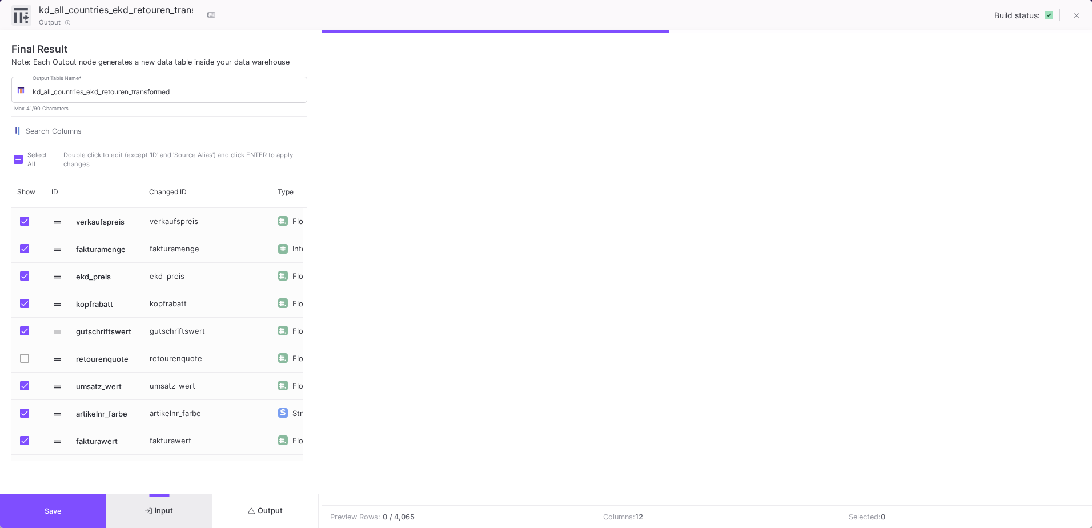
scroll to position [0, 270]
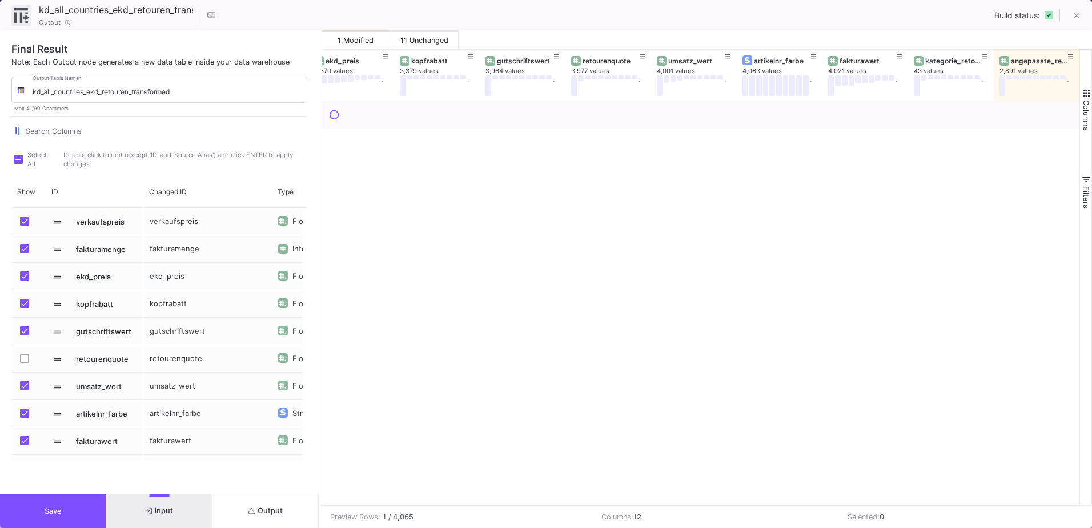
click at [1087, 90] on span "button" at bounding box center [1086, 93] width 10 height 10
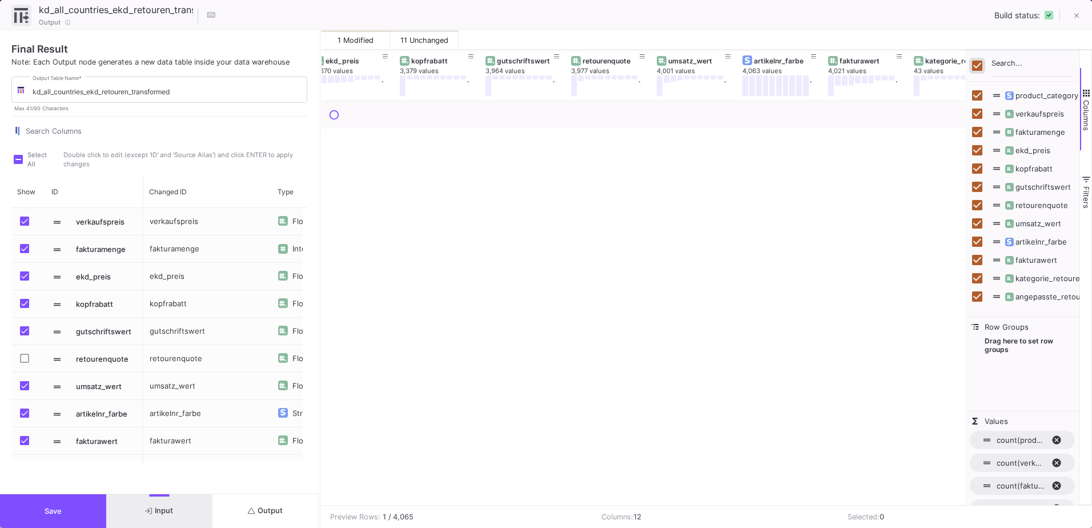
click at [978, 65] on input "Toggle Select All Columns" at bounding box center [977, 66] width 10 height 10
checkbox input "false"
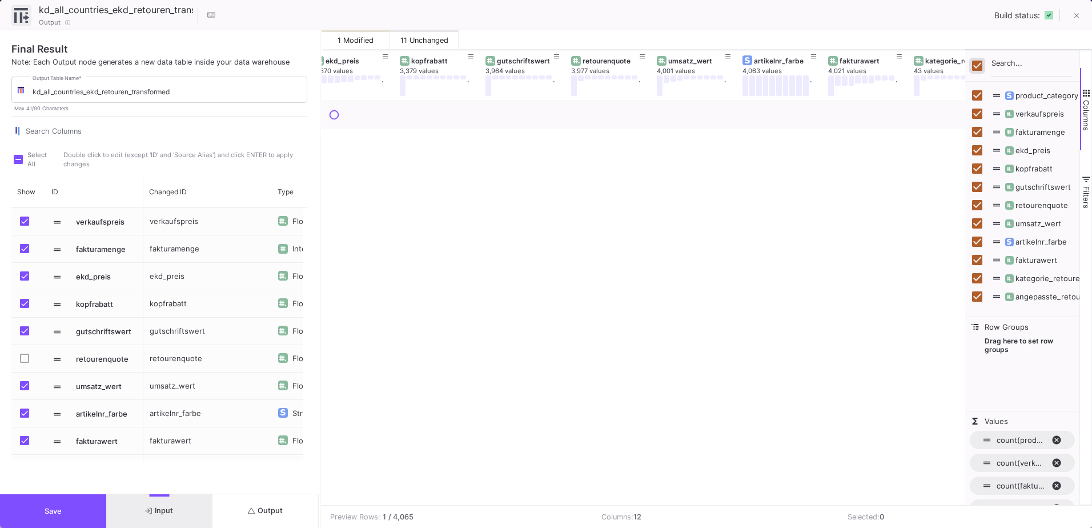
checkbox input "false"
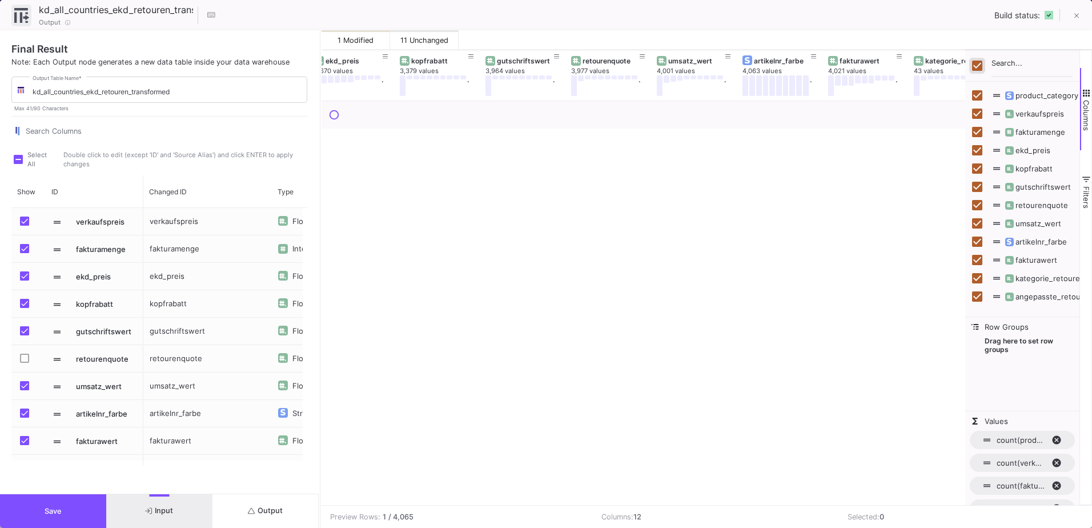
checkbox input "false"
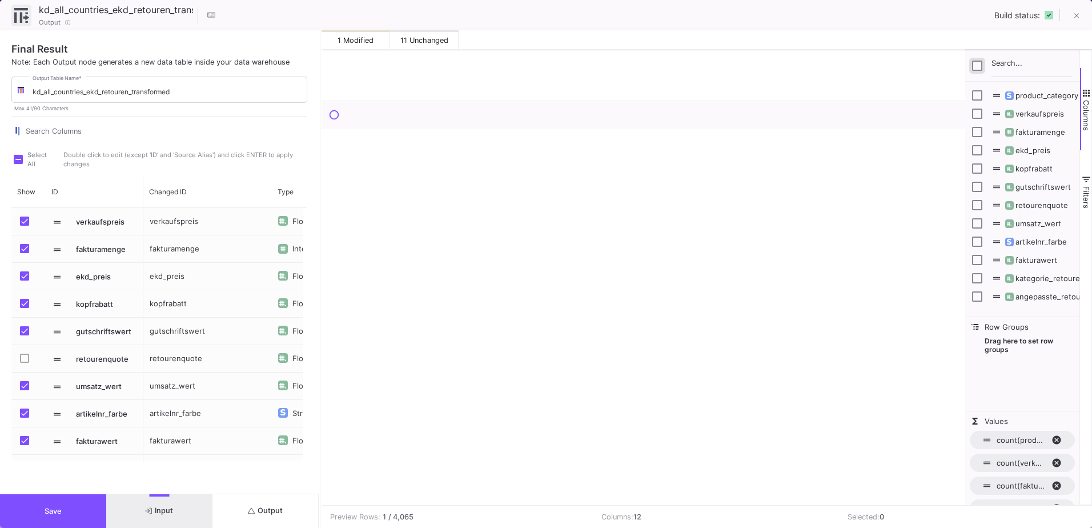
scroll to position [0, 0]
click at [978, 243] on input "Press SPACE to toggle visibility (hidden)" at bounding box center [977, 241] width 10 height 10
checkbox input "true"
checkbox input "false"
click at [979, 299] on input "Press SPACE to toggle visibility (hidden)" at bounding box center [977, 296] width 10 height 10
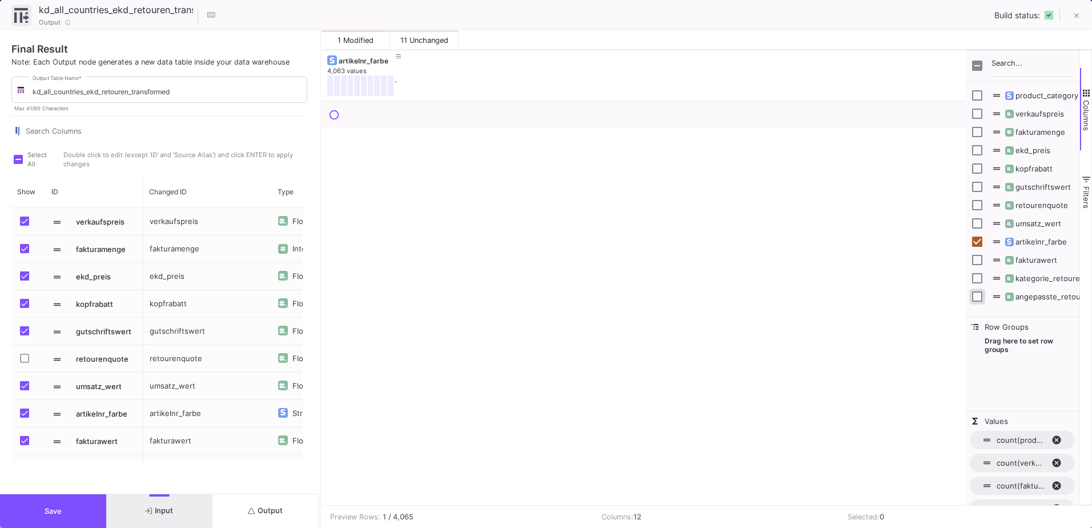
checkbox input "true"
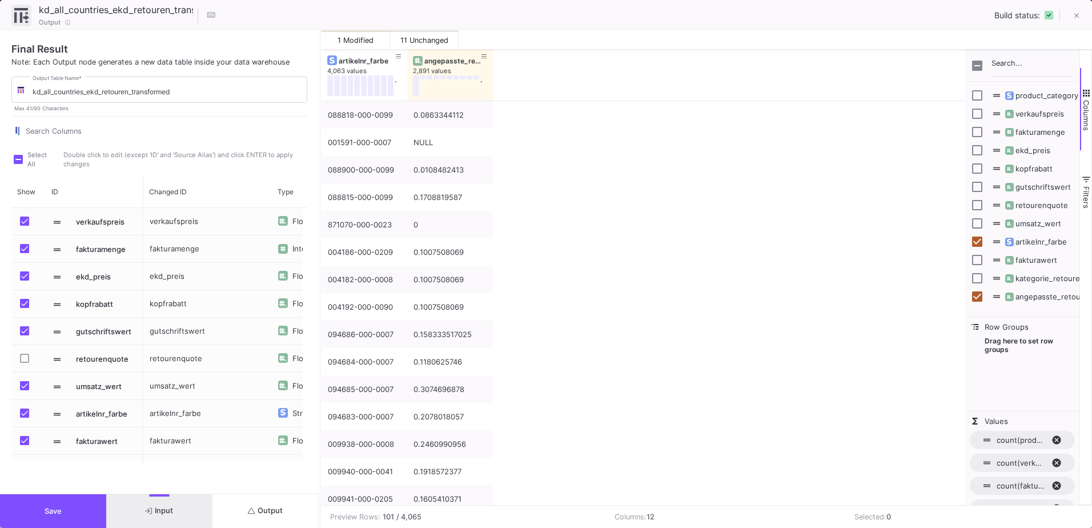
click at [1036, 130] on span "fakturamenge" at bounding box center [1035, 131] width 62 height 9
checkbox input "true"
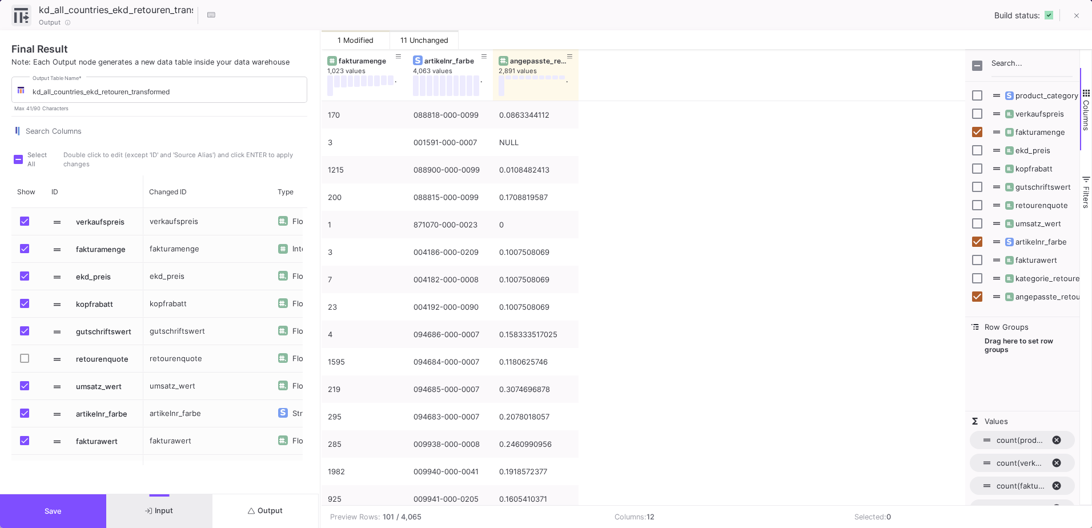
click at [1041, 201] on span "retourenquote" at bounding box center [1036, 204] width 65 height 9
checkbox input "true"
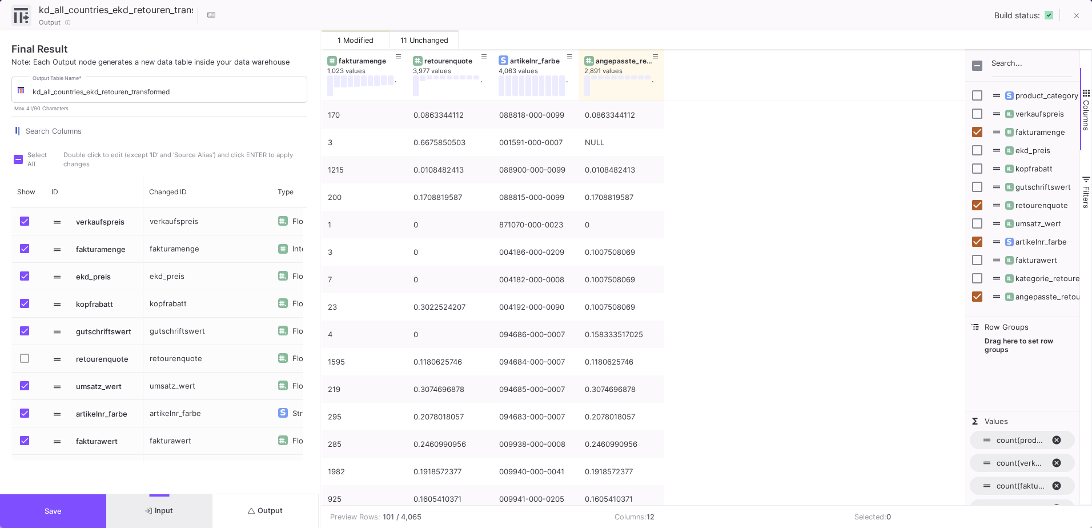
click at [1049, 280] on span "kategorie_retourenquote" at bounding box center [1055, 278] width 102 height 9
checkbox input "true"
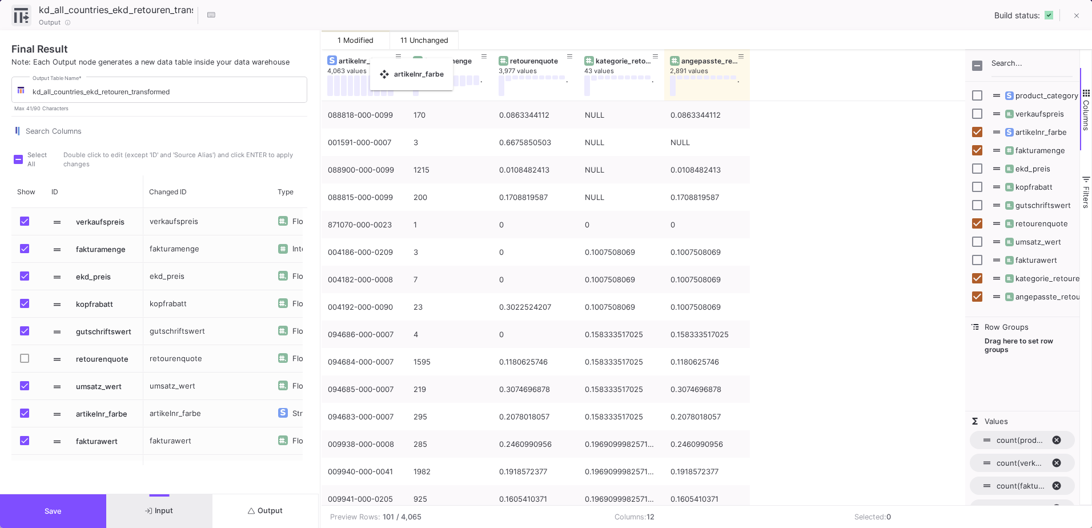
drag, startPoint x: 549, startPoint y: 61, endPoint x: 376, endPoint y: 65, distance: 173.1
click at [396, 58] on icon at bounding box center [399, 57] width 6 height 6
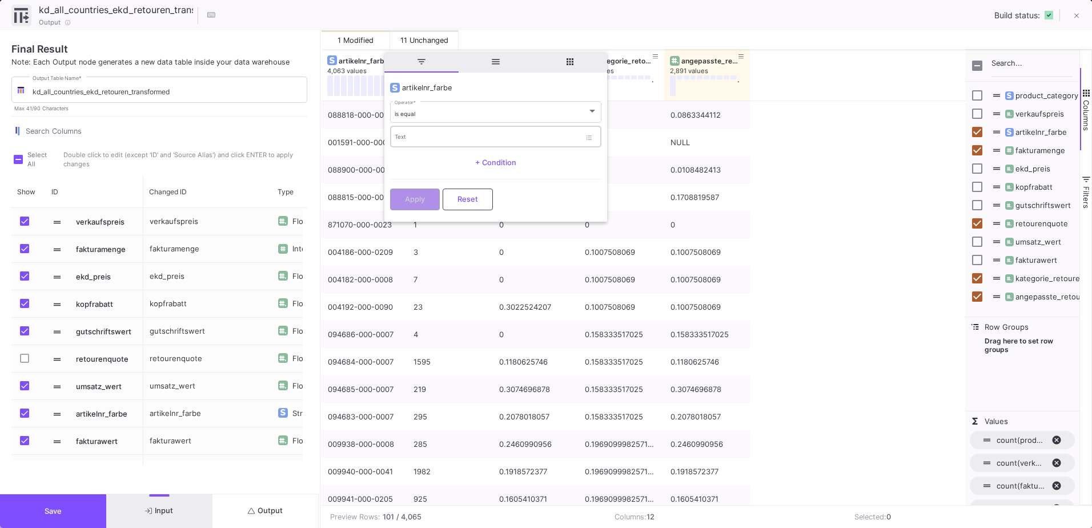
click at [415, 134] on div "Text" at bounding box center [488, 136] width 186 height 23
type input "112171-7-009"
click at [428, 192] on button "Apply" at bounding box center [415, 198] width 50 height 22
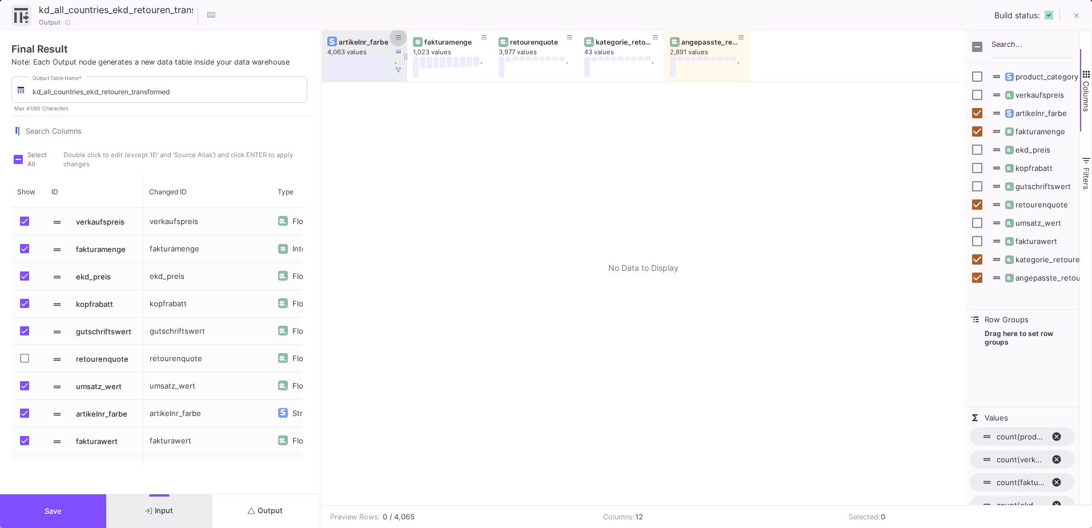
click at [398, 39] on icon at bounding box center [399, 38] width 6 height 6
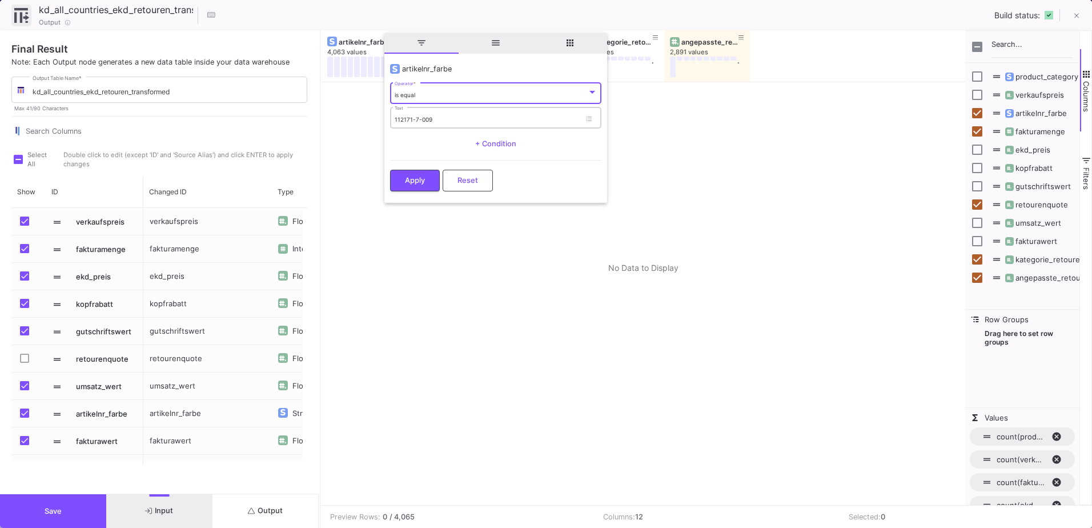
click at [426, 117] on input "112171-7-009" at bounding box center [488, 119] width 186 height 7
type input "112171-7-0009"
click at [423, 175] on span "Apply" at bounding box center [415, 179] width 20 height 9
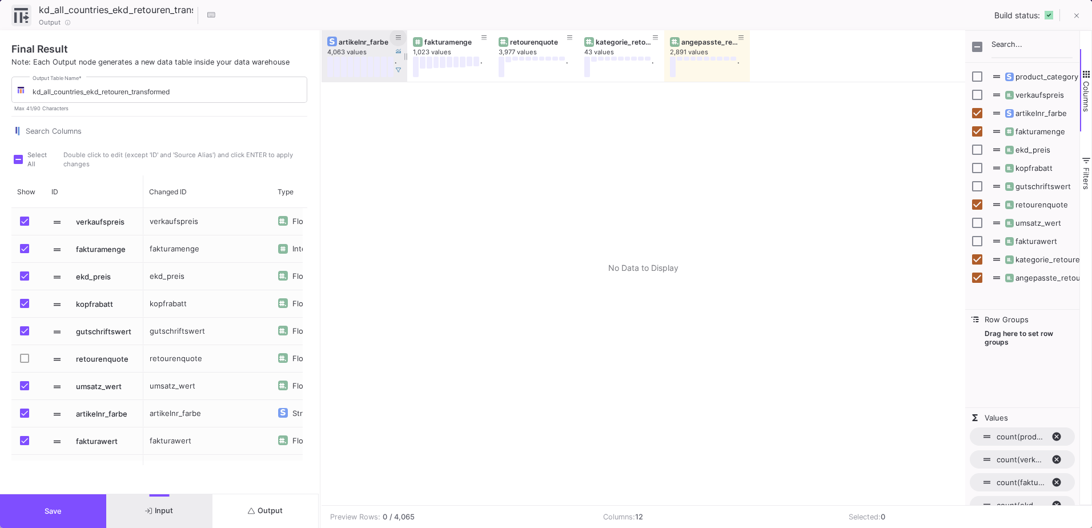
click at [399, 39] on icon at bounding box center [399, 38] width 6 height 6
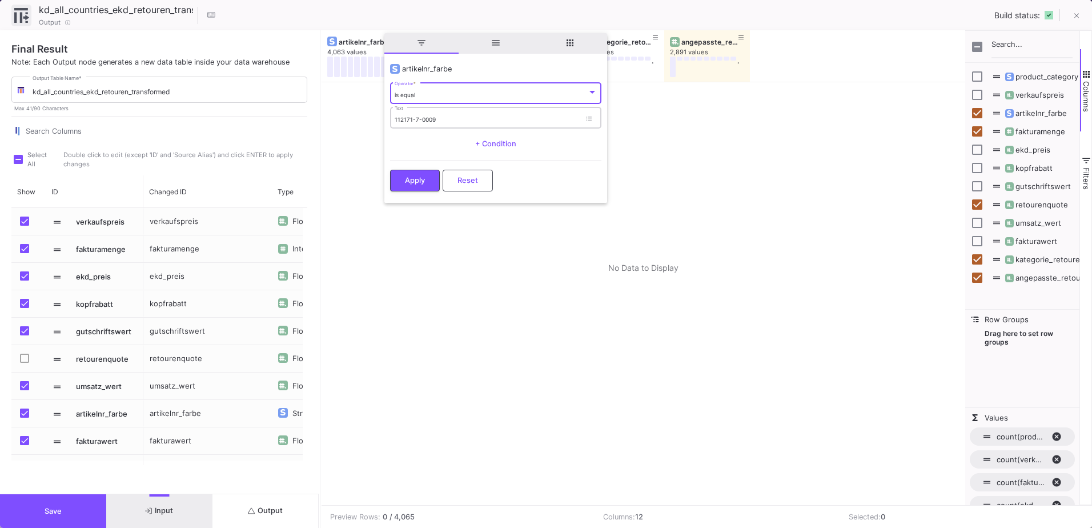
click at [415, 121] on input "112171-7-0009" at bounding box center [488, 119] width 186 height 7
drag, startPoint x: 440, startPoint y: 118, endPoint x: 413, endPoint y: 118, distance: 26.8
click at [413, 118] on input "112171-7-0009" at bounding box center [488, 119] width 186 height 7
type input "112171"
click at [436, 101] on div "is equal Operator *" at bounding box center [496, 92] width 203 height 23
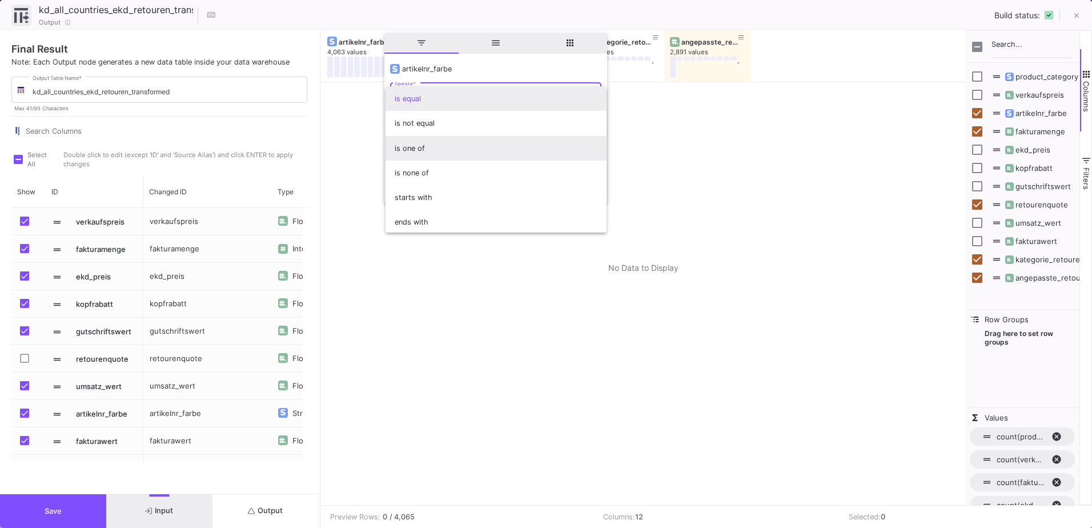
scroll to position [101, 0]
click at [452, 147] on span "contains" at bounding box center [496, 146] width 203 height 25
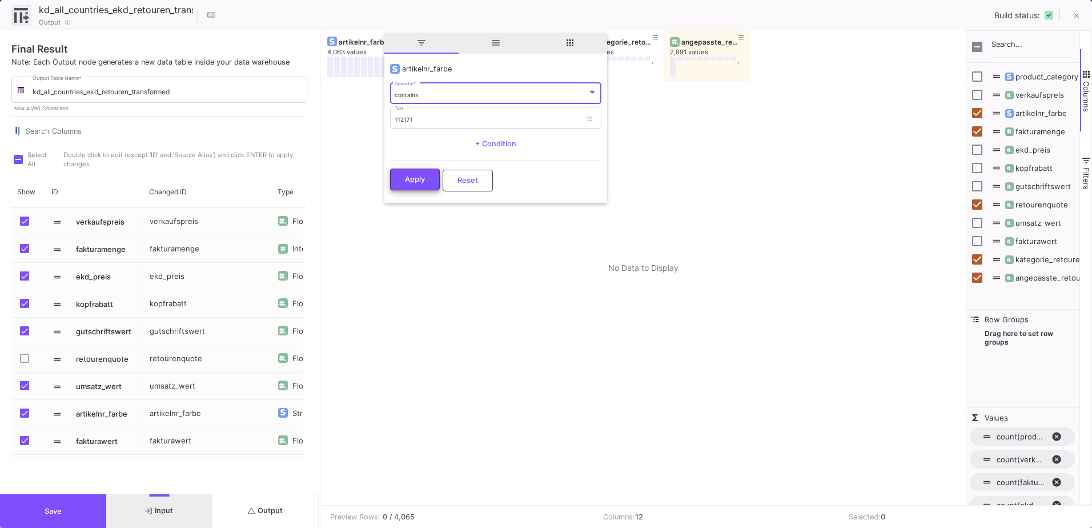
click at [416, 182] on span "Apply" at bounding box center [415, 179] width 20 height 9
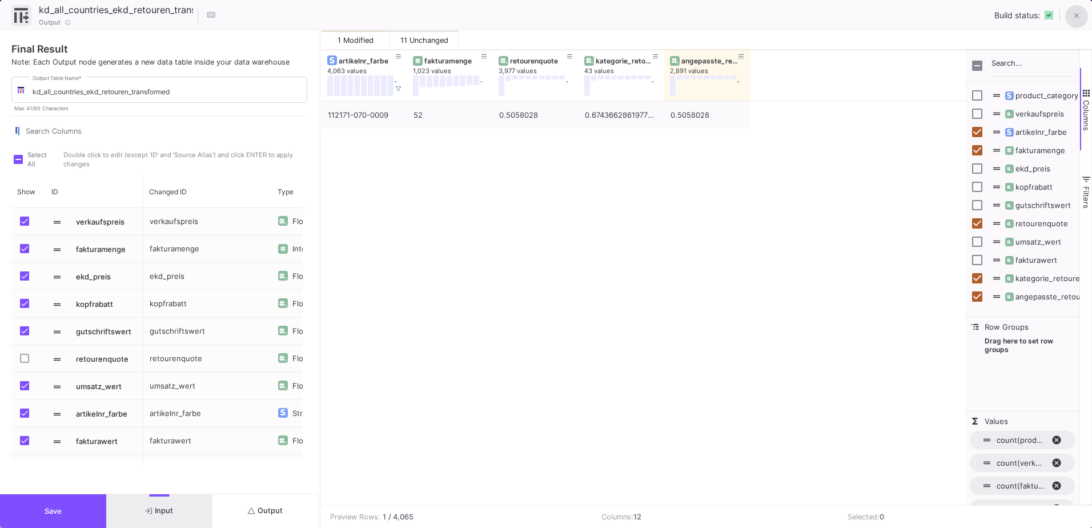
click at [1078, 16] on icon at bounding box center [1076, 16] width 5 height 8
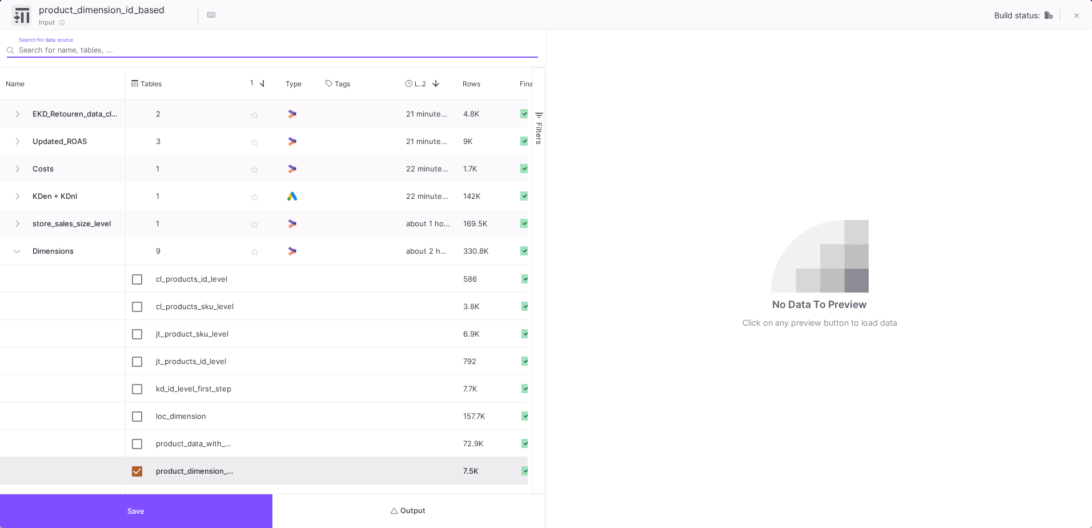
click at [442, 512] on button "Output" at bounding box center [408, 511] width 272 height 34
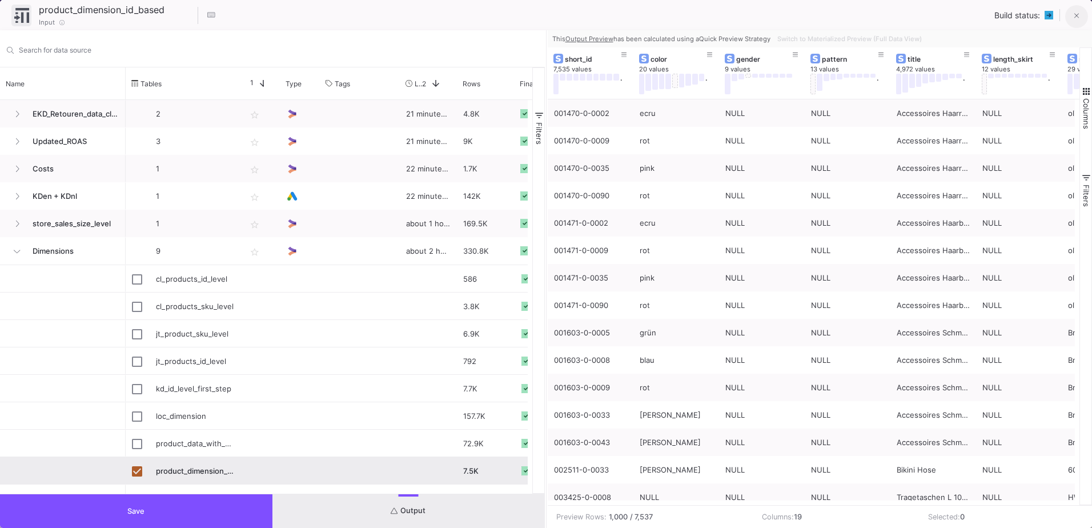
click at [1070, 17] on button at bounding box center [1076, 16] width 23 height 23
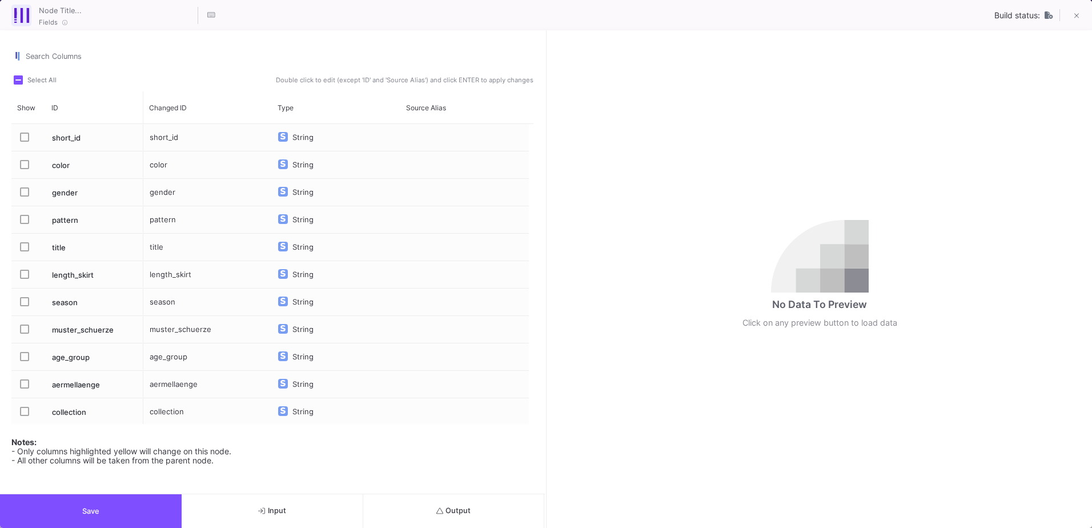
click at [26, 248] on span "Press SPACE to select this row." at bounding box center [24, 246] width 9 height 9
click at [25, 251] on input "Press SPACE to select this row." at bounding box center [24, 251] width 1 height 1
click at [472, 520] on button "Output" at bounding box center [454, 511] width 182 height 34
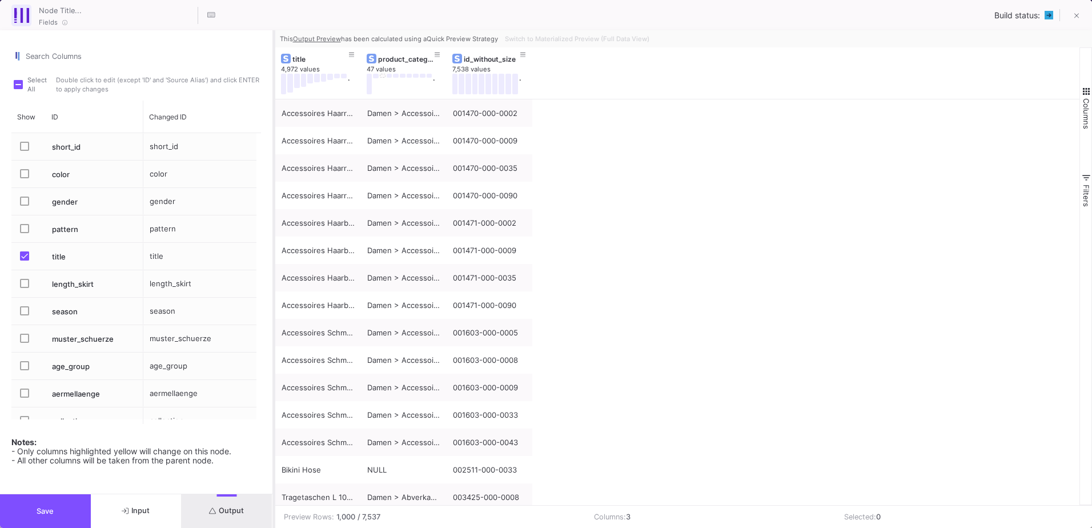
drag, startPoint x: 546, startPoint y: 361, endPoint x: 274, endPoint y: 325, distance: 274.8
click at [274, 325] on div at bounding box center [273, 279] width 3 height 498
click at [599, 38] on span "Switch to Materialized Preview (Full Data View)" at bounding box center [577, 39] width 145 height 8
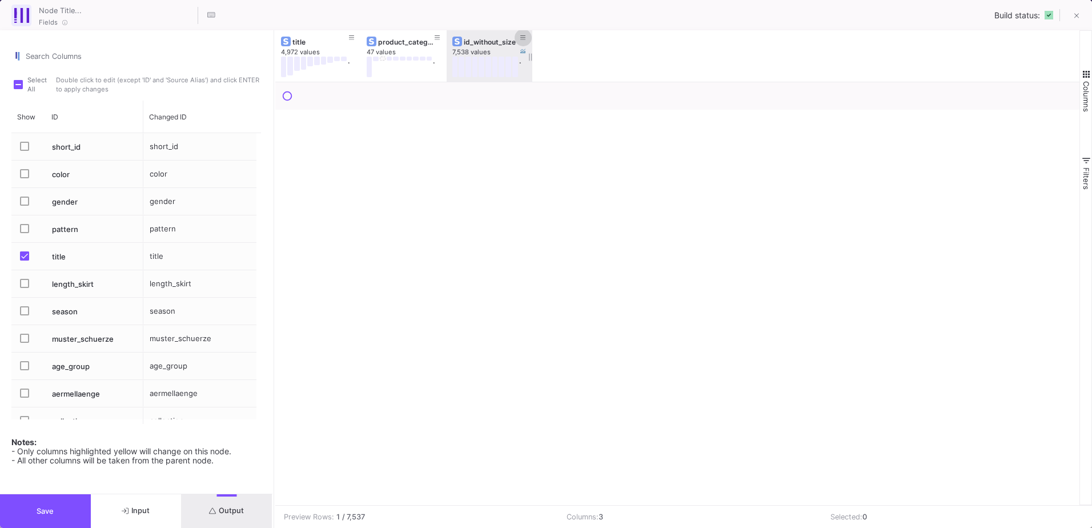
click at [519, 41] on button at bounding box center [523, 37] width 17 height 17
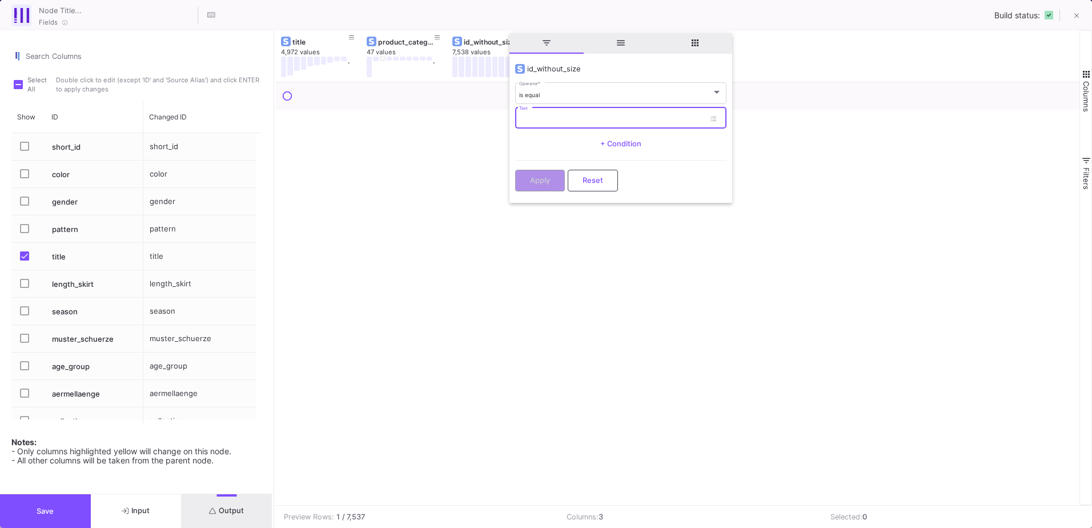
click at [538, 118] on input "Text" at bounding box center [612, 119] width 186 height 7
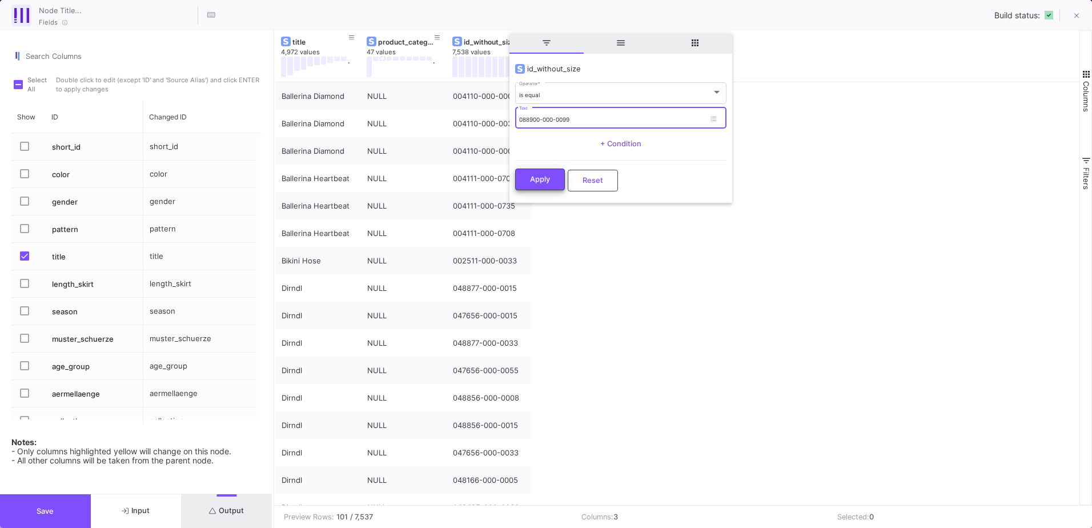
type input "088900-000-0099"
click at [548, 175] on span "Apply" at bounding box center [540, 179] width 20 height 9
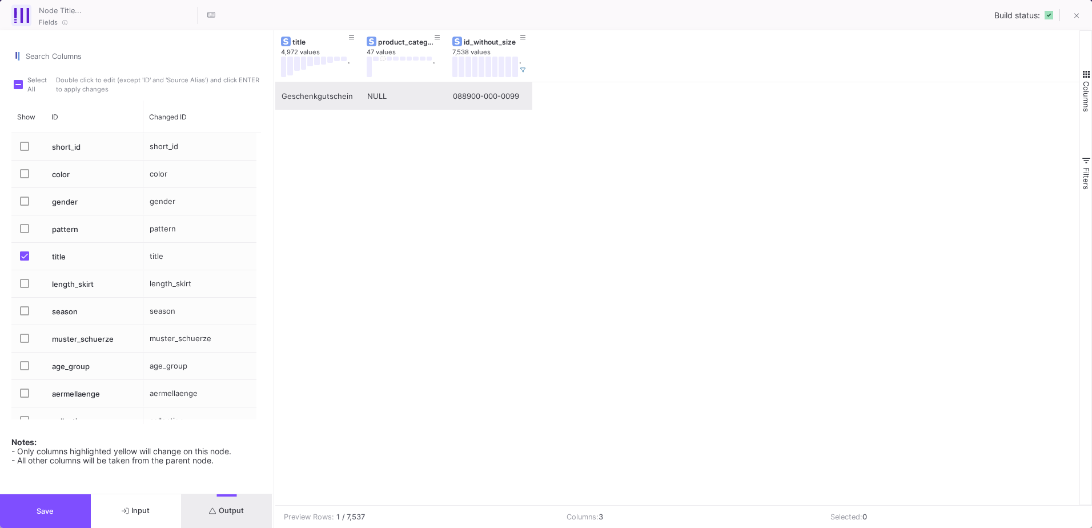
click at [333, 102] on div "Geschenkgutschein" at bounding box center [318, 96] width 73 height 27
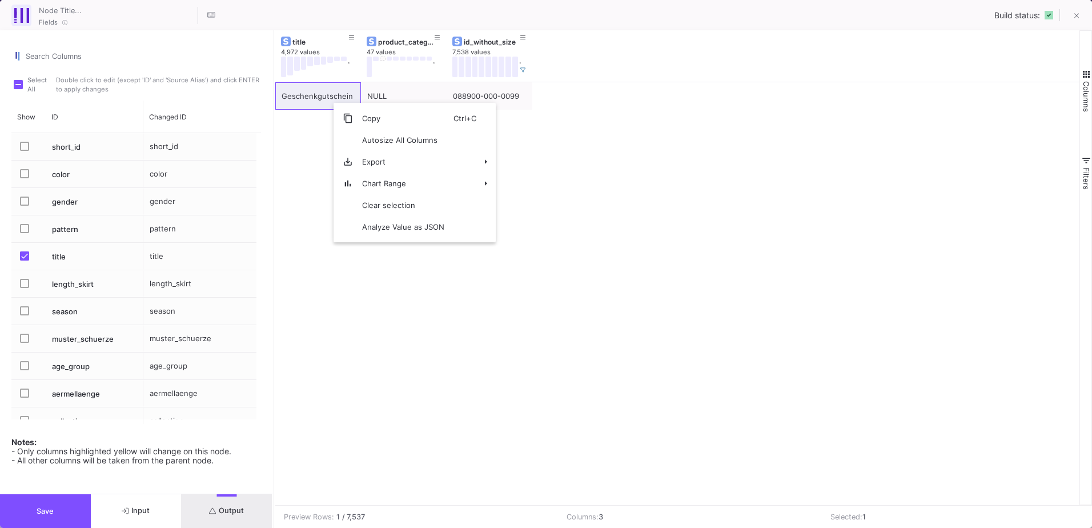
click at [323, 171] on div "Geschenkgutschein NULL 088900-000-0099" at bounding box center [677, 293] width 804 height 423
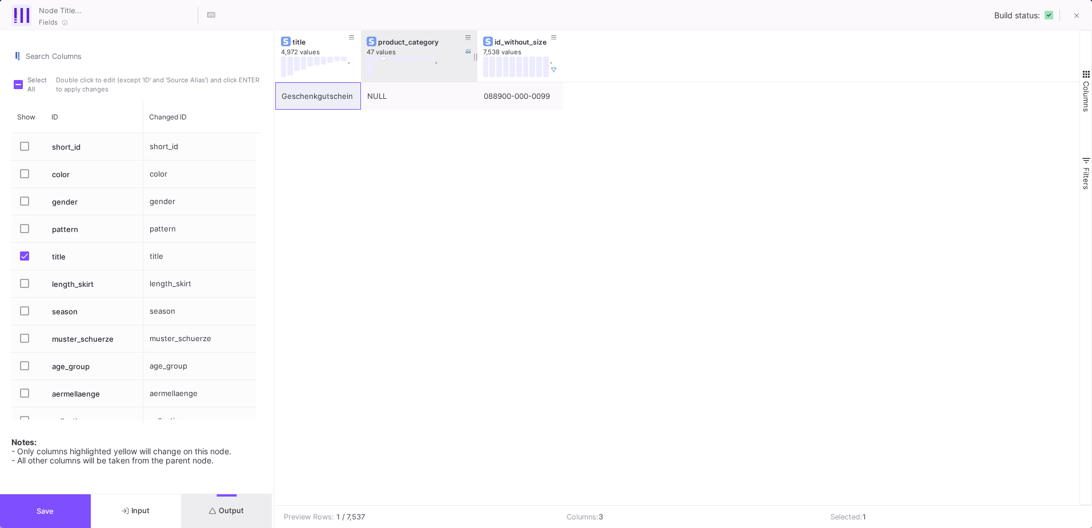
drag, startPoint x: 445, startPoint y: 41, endPoint x: 480, endPoint y: 45, distance: 35.1
click at [479, 45] on div at bounding box center [477, 55] width 5 height 51
click at [442, 190] on div "Geschenkgutschein NULL 088900-000-0099" at bounding box center [677, 293] width 804 height 423
click at [556, 35] on icon at bounding box center [557, 38] width 6 height 6
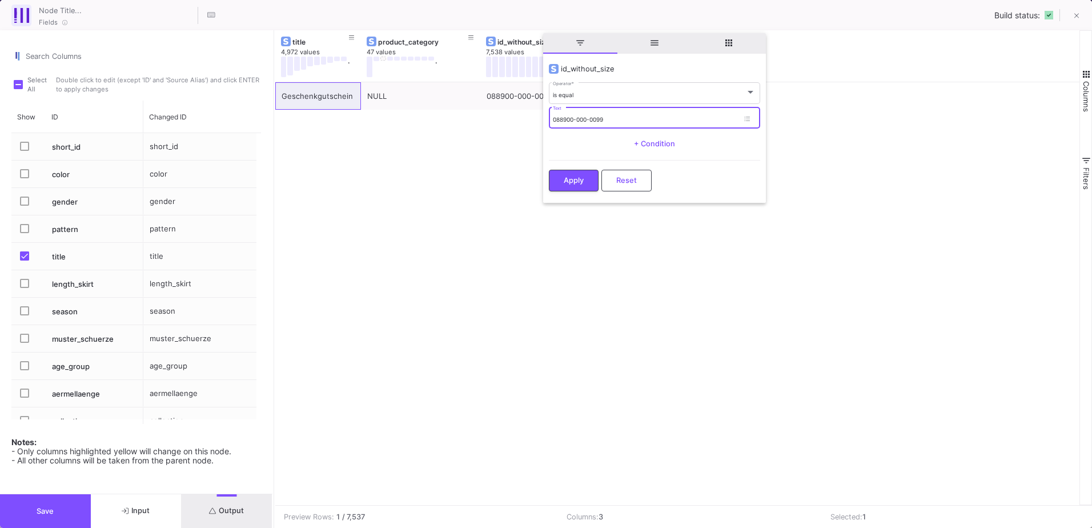
drag, startPoint x: 612, startPoint y: 119, endPoint x: 558, endPoint y: 121, distance: 54.3
click at [558, 121] on input "088900-000-0099" at bounding box center [646, 119] width 186 height 7
type input "001591"
click at [593, 95] on div "is equal" at bounding box center [649, 94] width 192 height 7
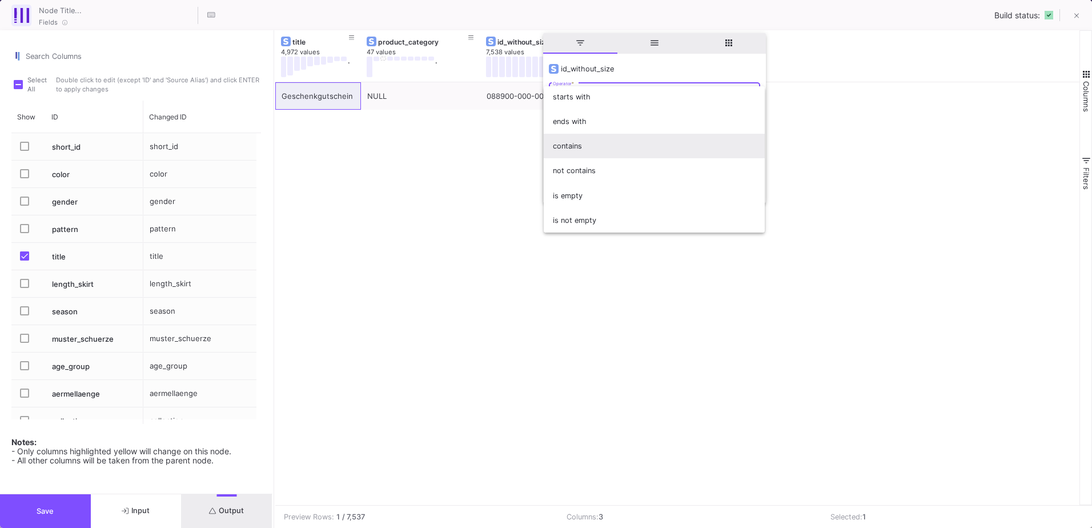
click at [592, 150] on span "contains" at bounding box center [654, 146] width 203 height 25
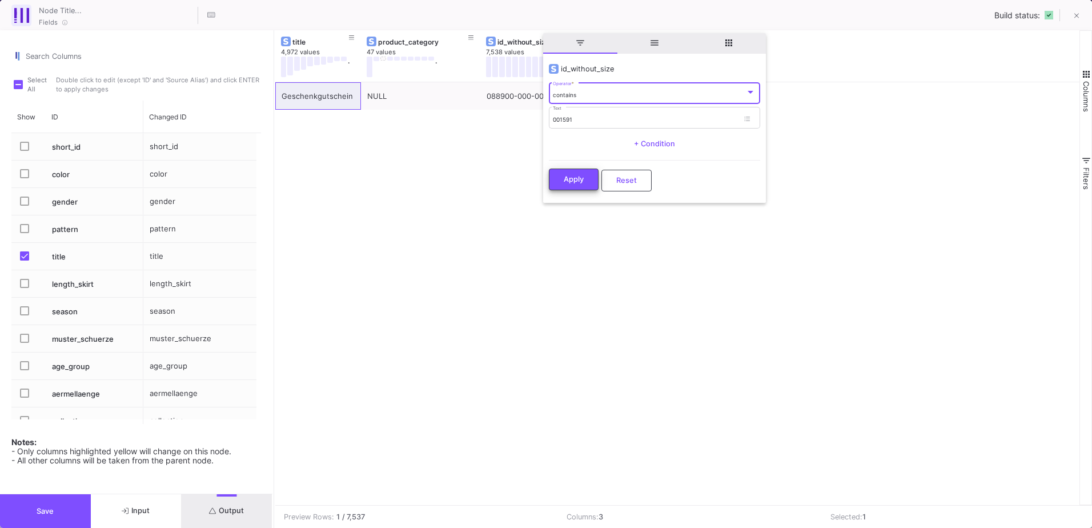
click at [571, 178] on span "Apply" at bounding box center [574, 179] width 20 height 9
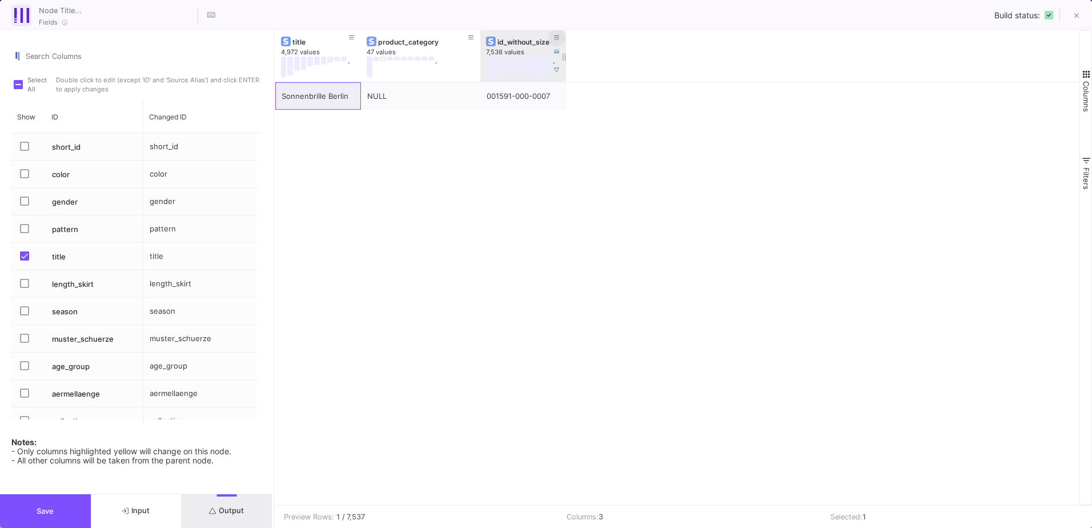
click at [558, 38] on icon at bounding box center [557, 38] width 6 height 6
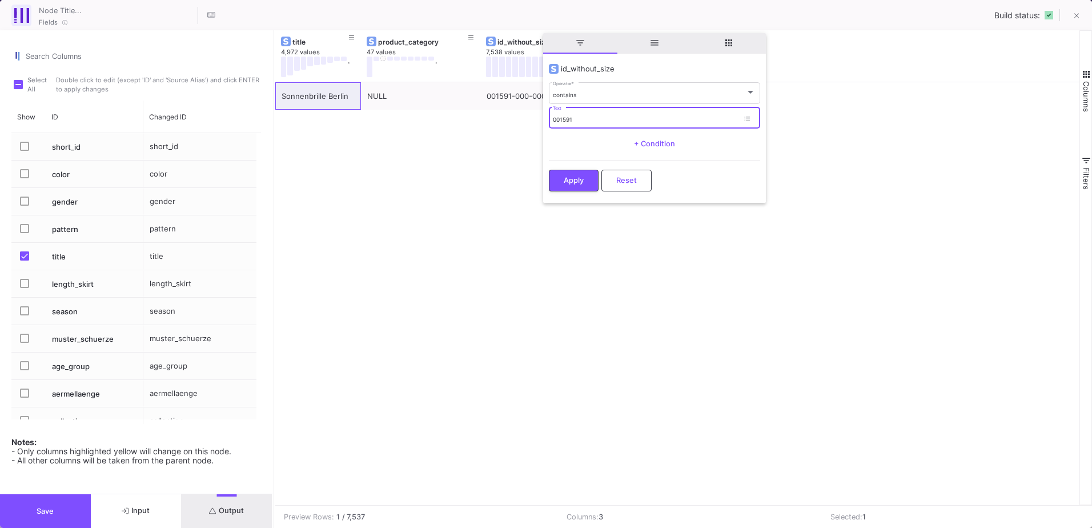
drag, startPoint x: 580, startPoint y: 118, endPoint x: 493, endPoint y: 125, distance: 87.1
click at [493, 125] on div "Drag here to set row groups Drag here to set column labels title 4,972 values .…" at bounding box center [683, 267] width 817 height 475
type input "871070"
click at [557, 181] on button "Apply" at bounding box center [574, 180] width 50 height 22
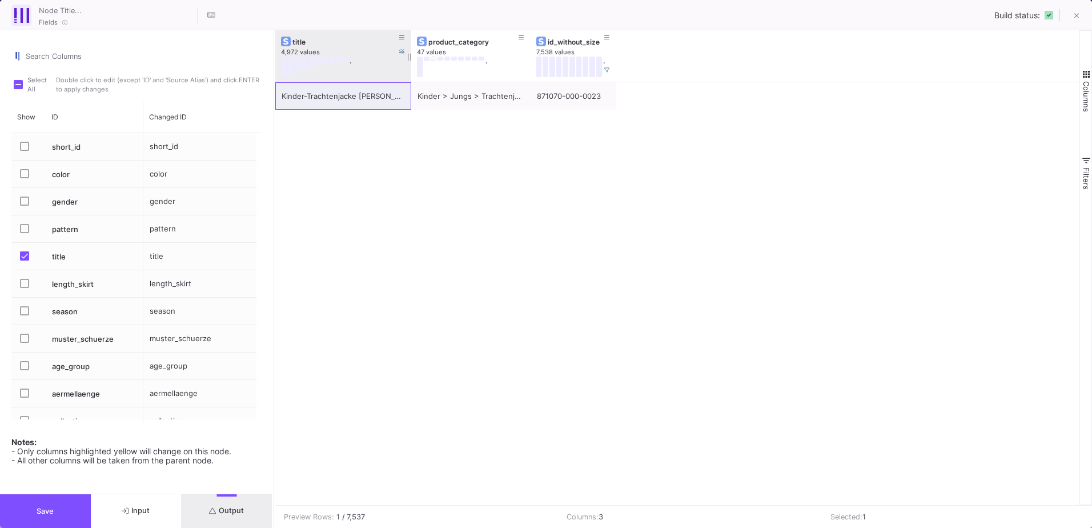
drag, startPoint x: 358, startPoint y: 51, endPoint x: 408, endPoint y: 51, distance: 50.3
click at [409, 51] on div at bounding box center [411, 55] width 5 height 51
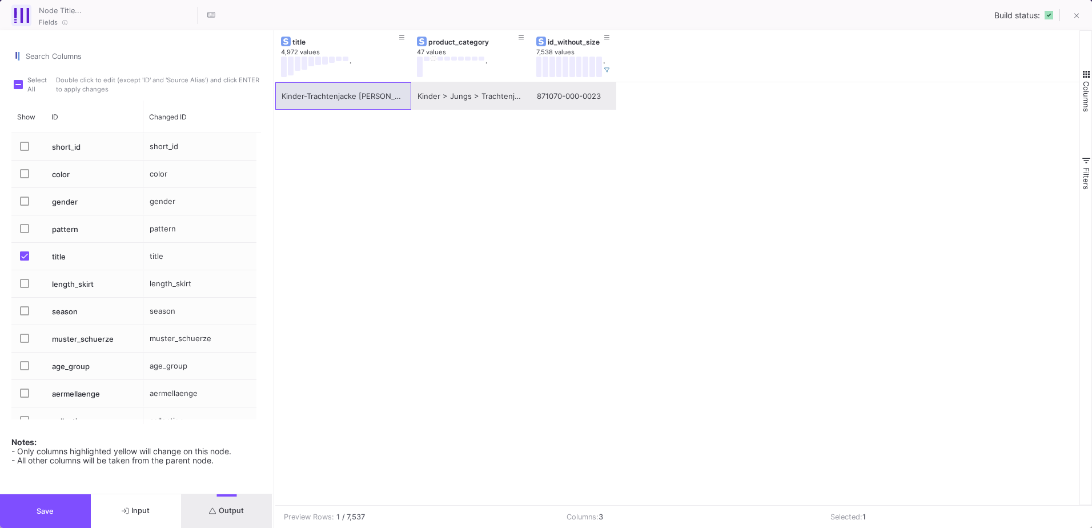
click at [584, 100] on div "871070-000-0023" at bounding box center [573, 96] width 73 height 27
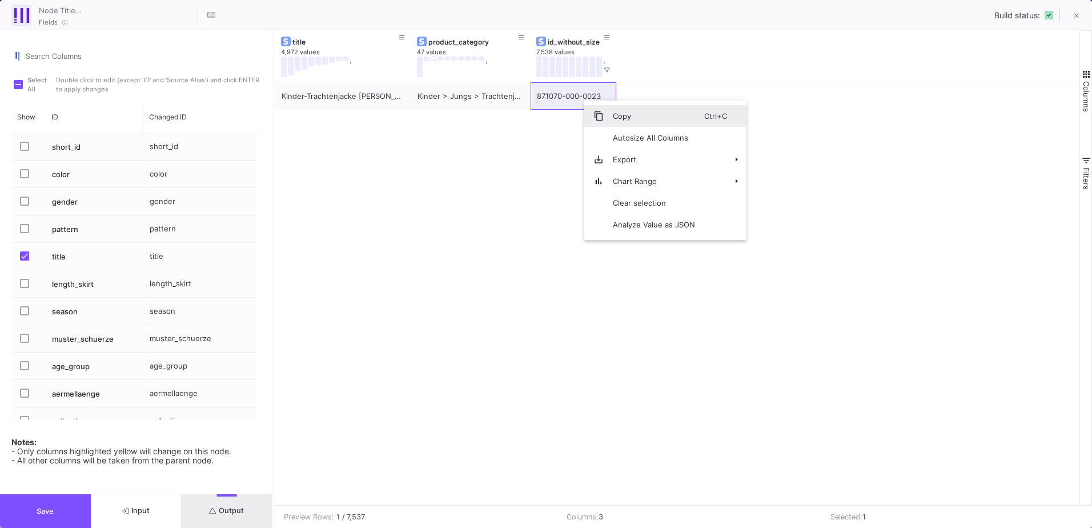
click at [609, 114] on span "Copy" at bounding box center [654, 116] width 101 height 22
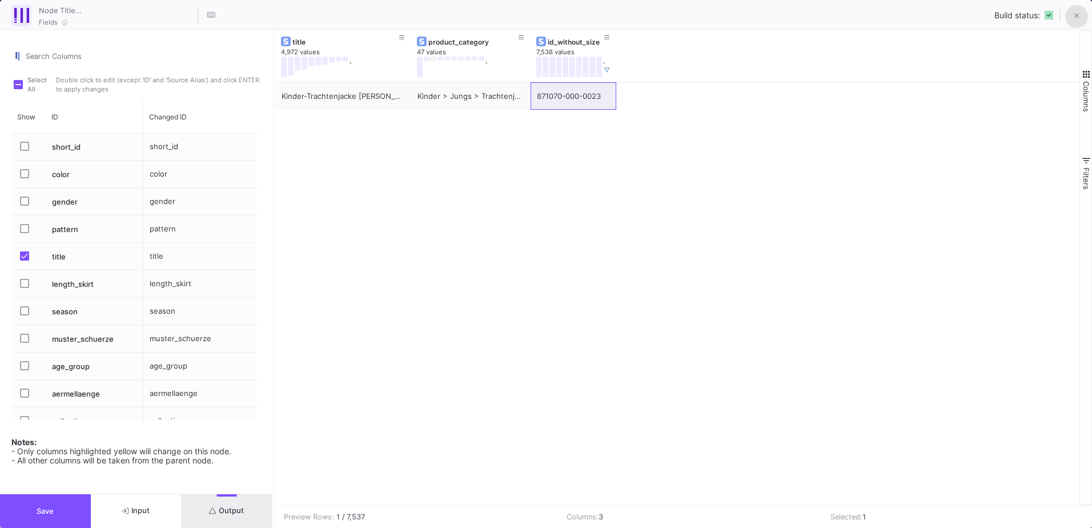
click at [1070, 11] on button at bounding box center [1076, 16] width 23 height 23
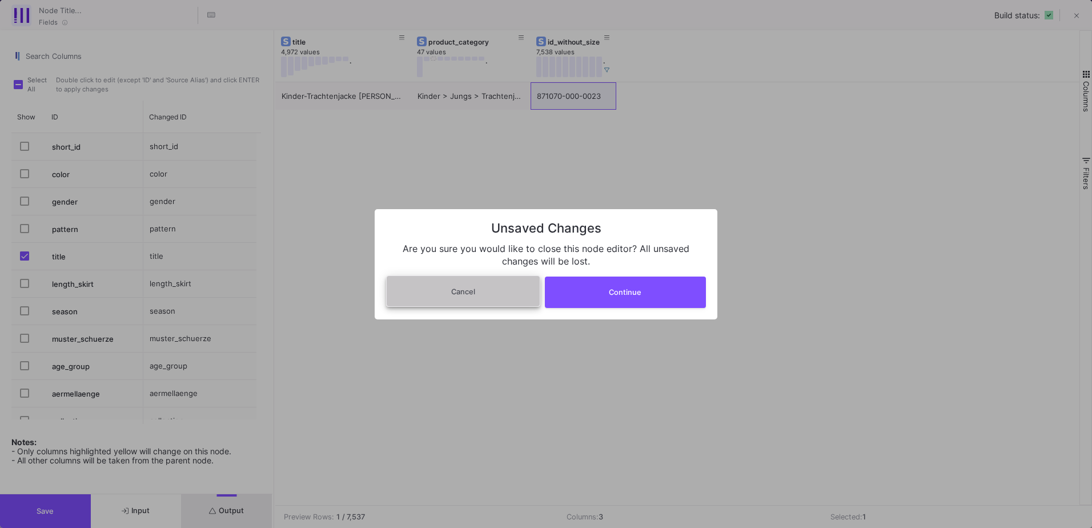
click at [473, 302] on button "Cancel" at bounding box center [463, 290] width 154 height 31
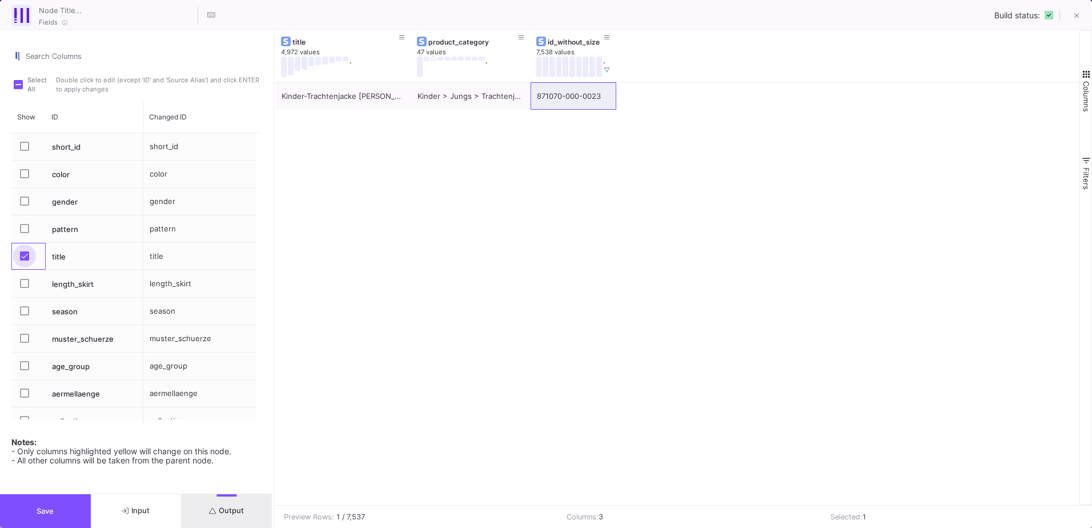
click at [23, 258] on span "Press SPACE to select this row." at bounding box center [24, 255] width 9 height 9
click at [24, 260] on input "Press SPACE to select this row." at bounding box center [24, 260] width 1 height 1
click at [1074, 22] on button at bounding box center [1076, 16] width 23 height 23
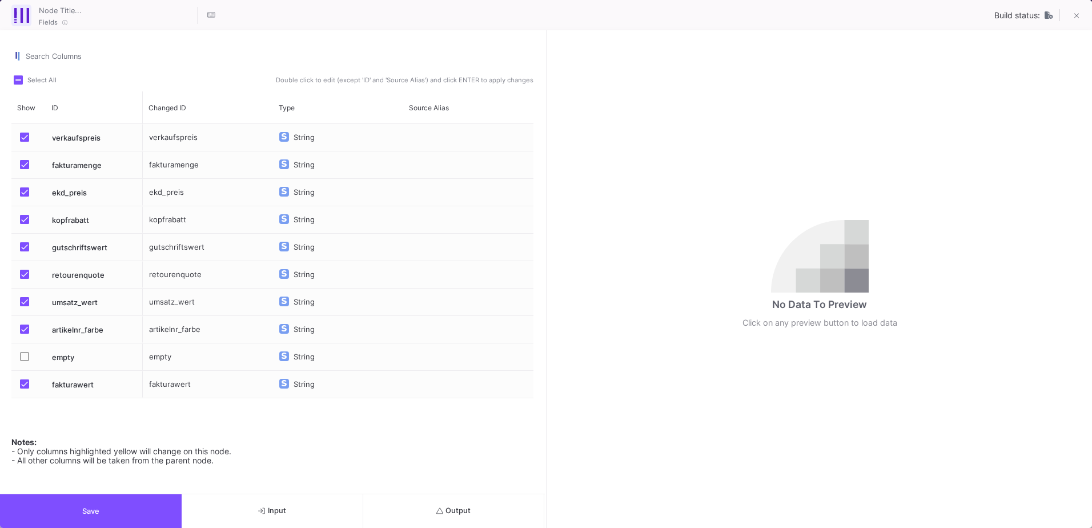
click at [494, 515] on button "Output" at bounding box center [454, 511] width 182 height 34
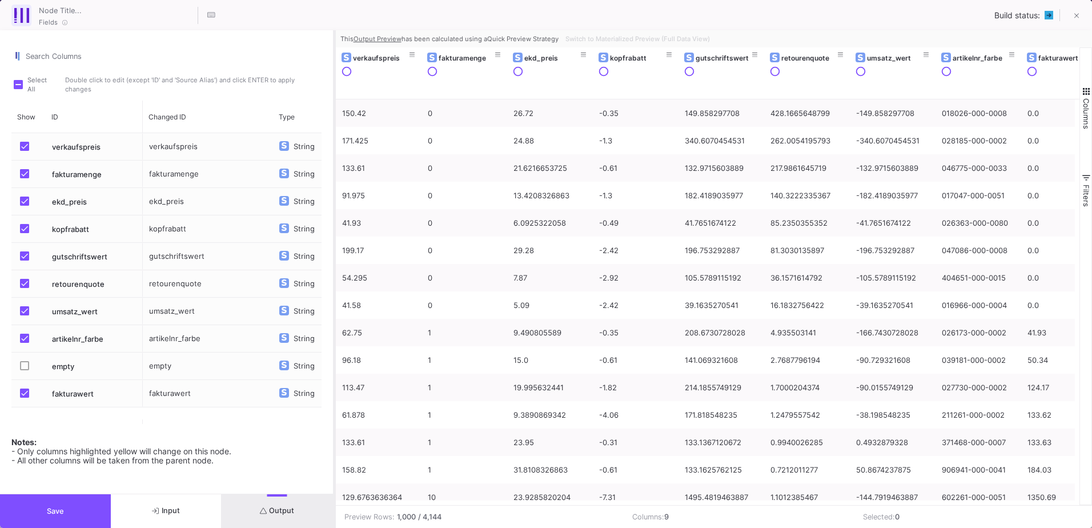
drag, startPoint x: 546, startPoint y: 251, endPoint x: 334, endPoint y: 248, distance: 211.9
click at [334, 248] on div at bounding box center [334, 279] width 3 height 498
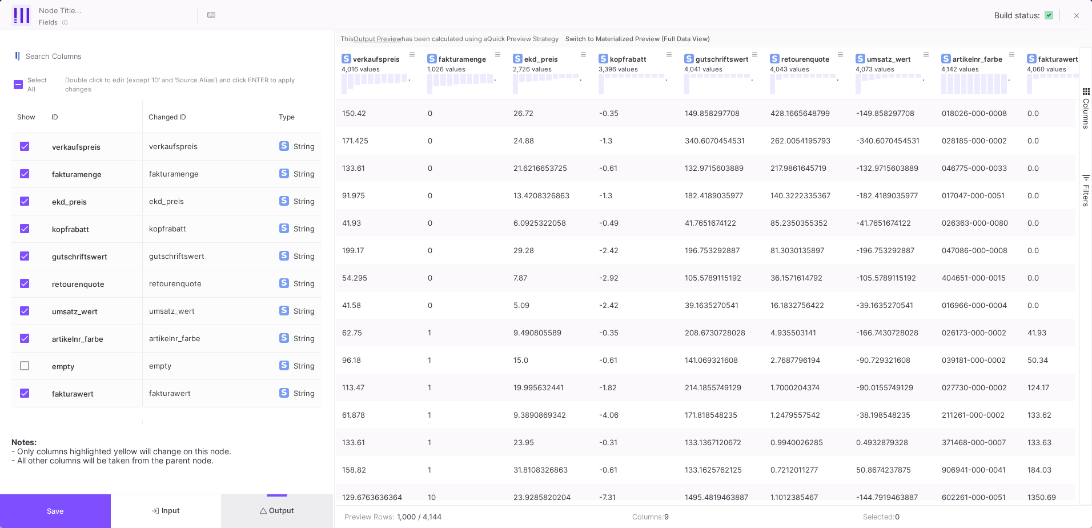
click at [685, 39] on span "Switch to Materialized Preview (Full Data View)" at bounding box center [637, 39] width 145 height 8
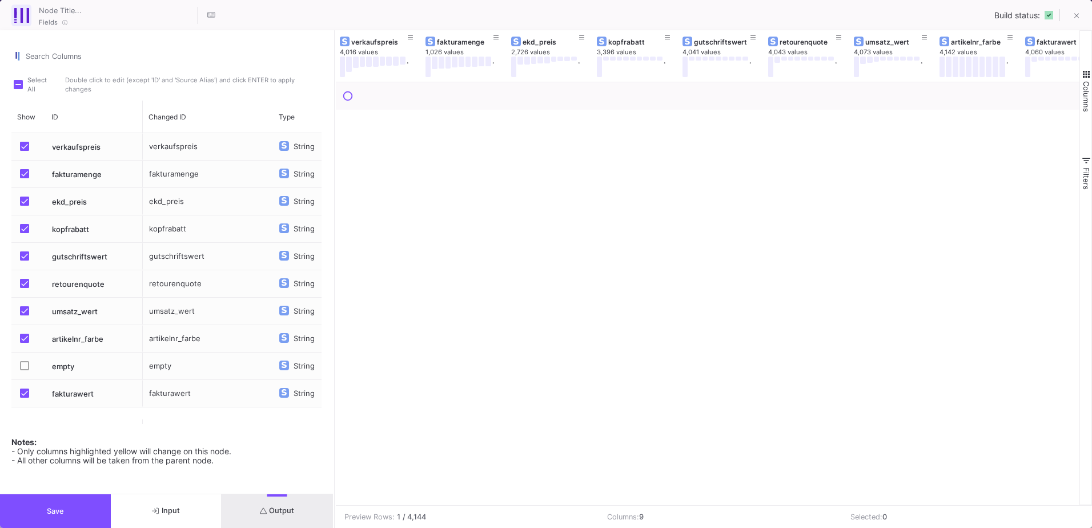
scroll to position [0, 27]
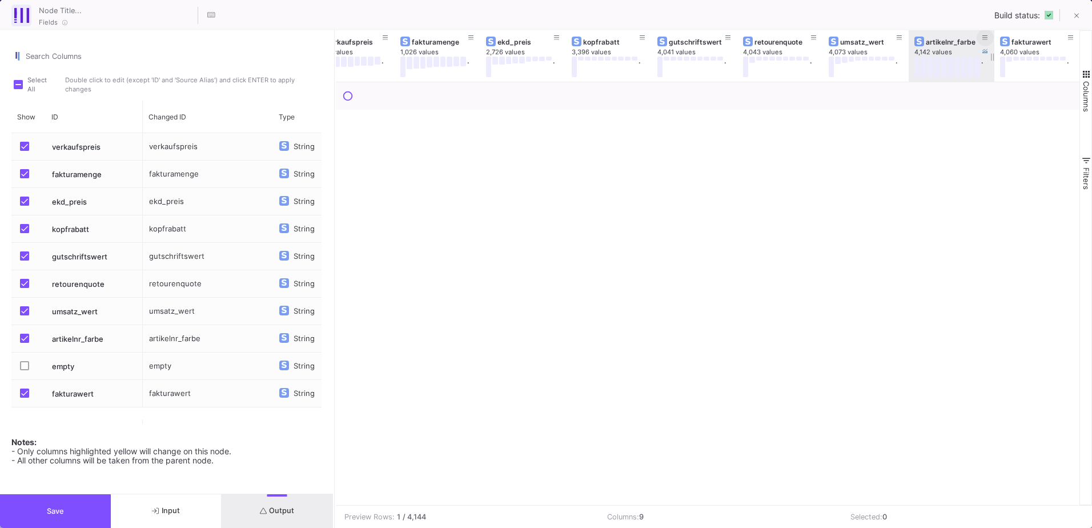
click at [981, 40] on button at bounding box center [985, 37] width 17 height 17
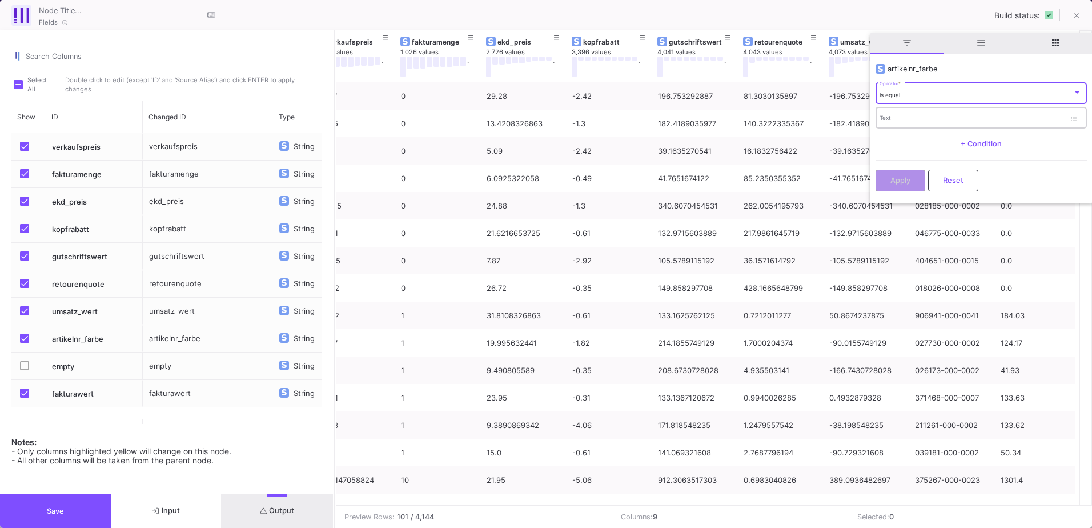
click at [888, 117] on input "Text" at bounding box center [973, 119] width 186 height 7
paste input "871070-000-0023"
type input "871070-000-0023"
click at [888, 180] on button "Apply" at bounding box center [901, 180] width 50 height 22
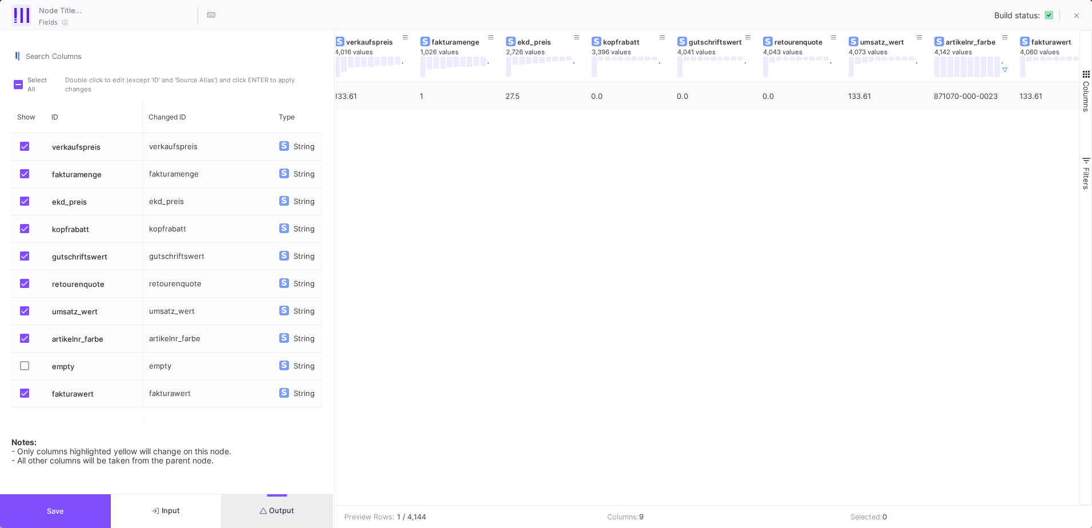
scroll to position [0, 0]
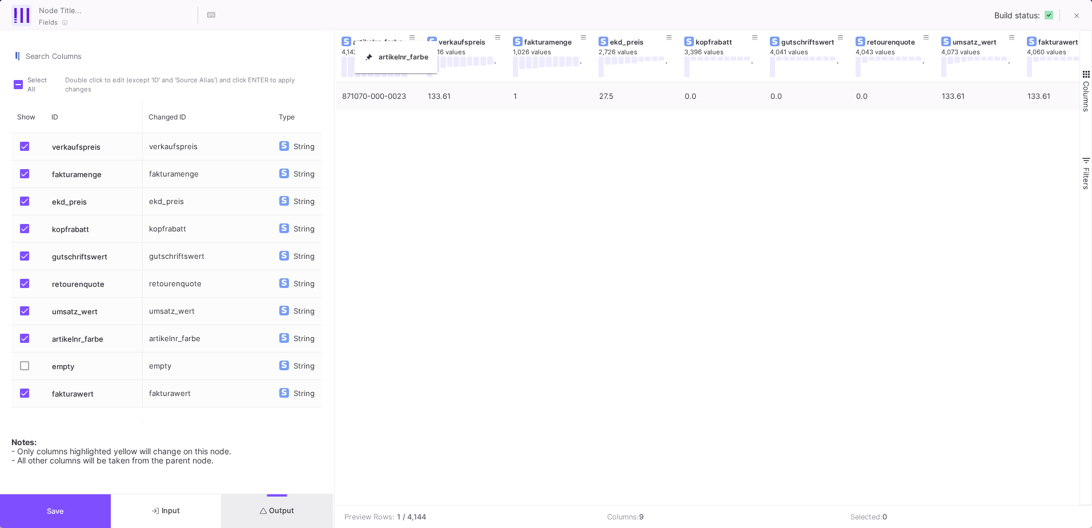
drag, startPoint x: 966, startPoint y: 39, endPoint x: 360, endPoint y: 48, distance: 605.5
drag, startPoint x: 818, startPoint y: 39, endPoint x: 490, endPoint y: 45, distance: 327.9
drag, startPoint x: 1050, startPoint y: 45, endPoint x: 575, endPoint y: 58, distance: 475.4
drag, startPoint x: 877, startPoint y: 37, endPoint x: 629, endPoint y: 48, distance: 248.1
click at [1080, 15] on button at bounding box center [1076, 16] width 23 height 23
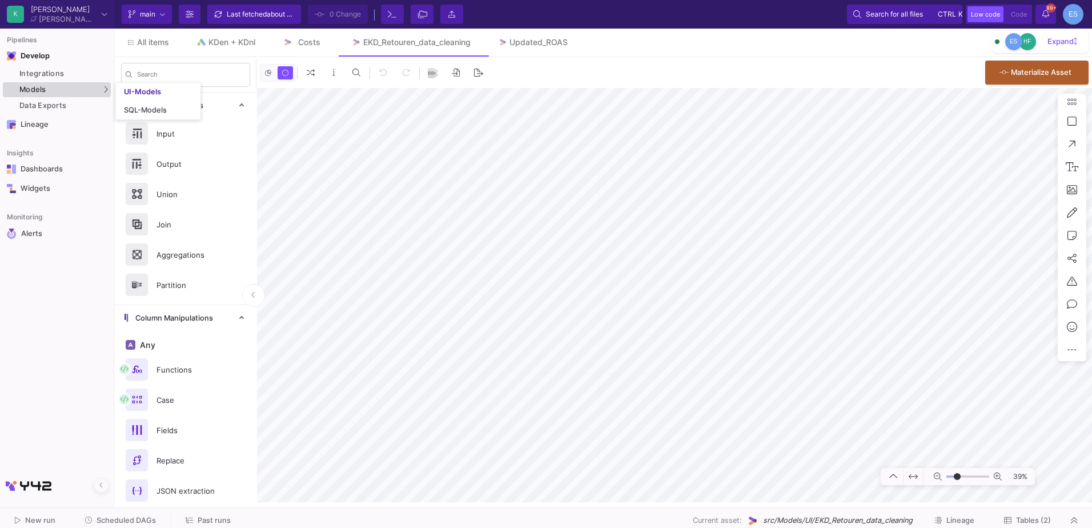
click at [50, 85] on div "Models" at bounding box center [57, 89] width 108 height 15
click at [172, 94] on link "UI-Models" at bounding box center [158, 92] width 85 height 18
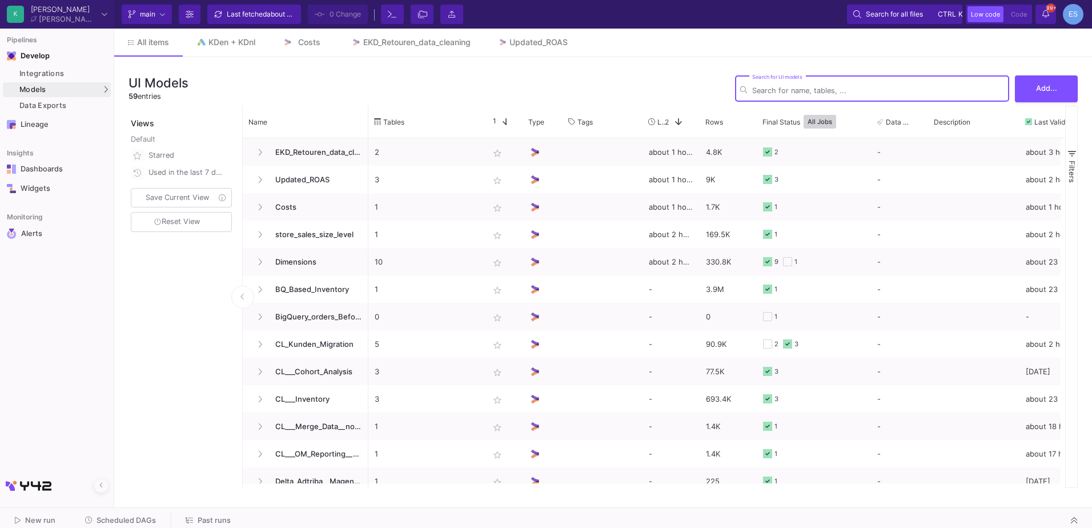
click at [769, 89] on input "Search for UI models" at bounding box center [878, 90] width 252 height 9
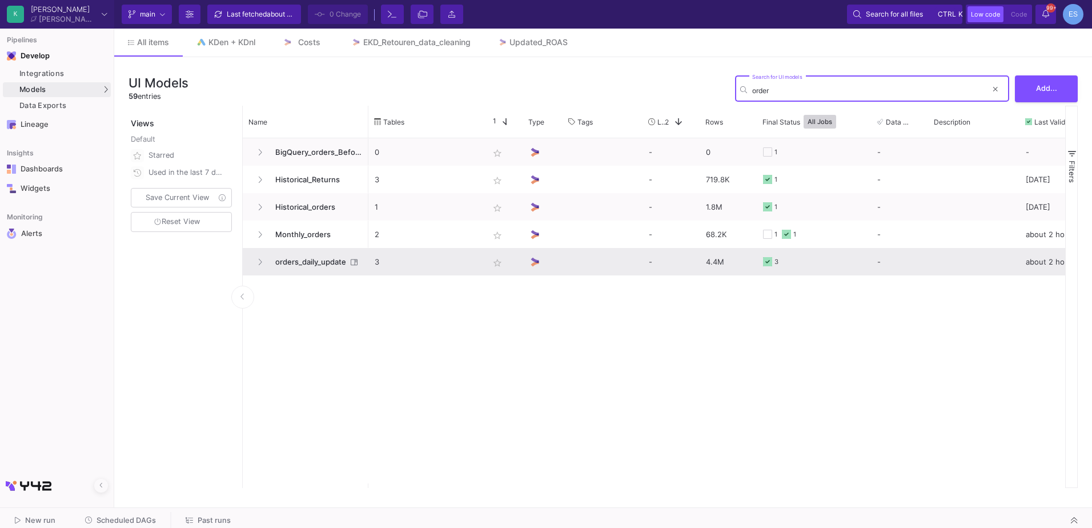
type input "order"
click at [324, 256] on span "orders_daily_update" at bounding box center [307, 261] width 78 height 27
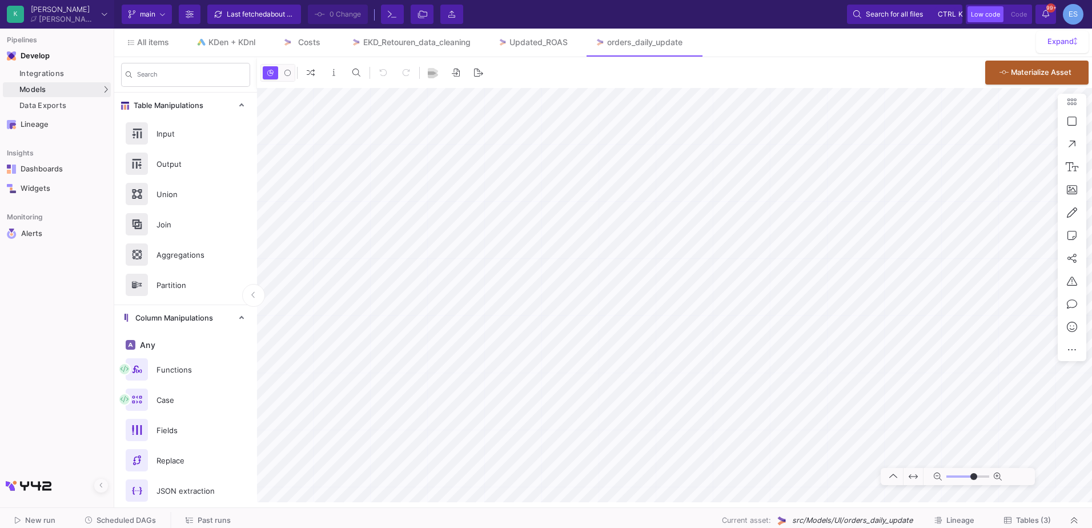
click at [1028, 523] on span "Tables (3)" at bounding box center [1033, 520] width 35 height 9
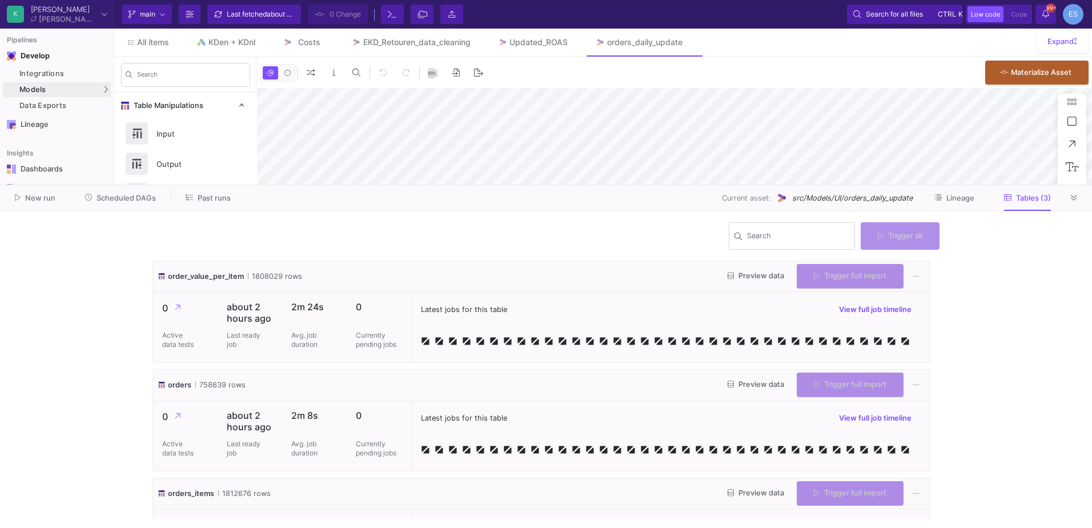
type input "-46"
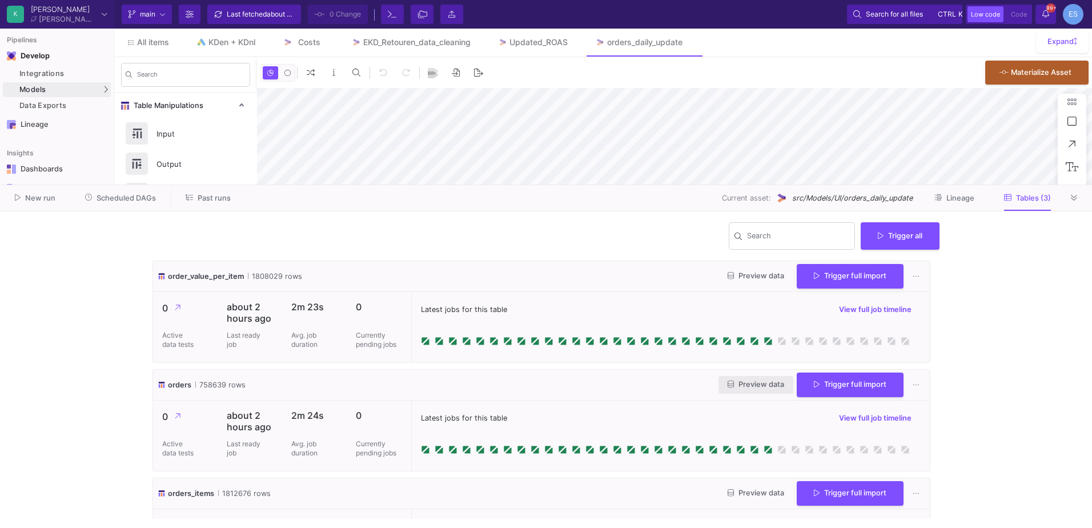
click at [751, 378] on button "Preview data" at bounding box center [756, 385] width 75 height 18
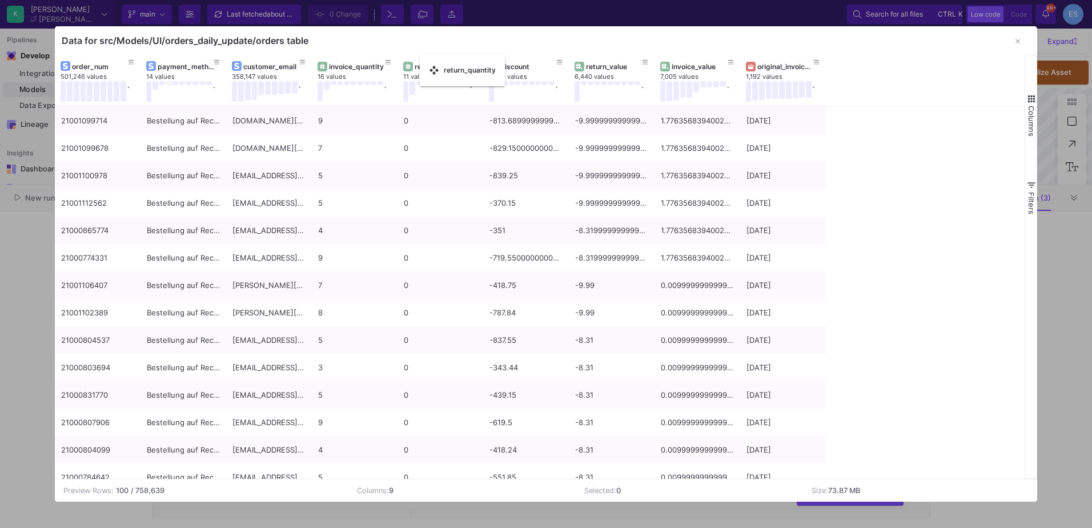
drag, startPoint x: 438, startPoint y: 63, endPoint x: 426, endPoint y: 61, distance: 12.2
